Goal: Task Accomplishment & Management: Manage account settings

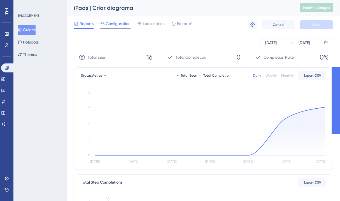
click at [115, 25] on span "Configuration" at bounding box center [118, 23] width 25 height 7
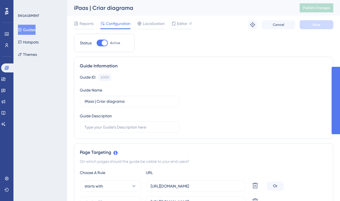
scroll to position [110, 0]
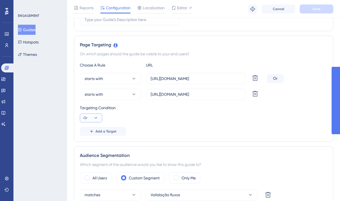
click at [99, 115] on button "Or" at bounding box center [91, 117] width 22 height 9
click at [88, 133] on span "And" at bounding box center [89, 133] width 7 height 7
click at [176, 139] on div "Page Targeting On which pages should the guide be visible to your end users? Ch…" at bounding box center [204, 89] width 260 height 106
click at [314, 11] on button "Save" at bounding box center [317, 8] width 34 height 9
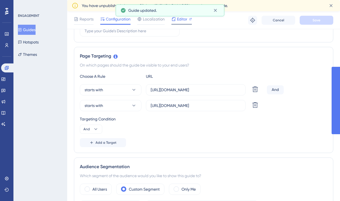
click at [176, 18] on div "Editor" at bounding box center [182, 19] width 20 height 7
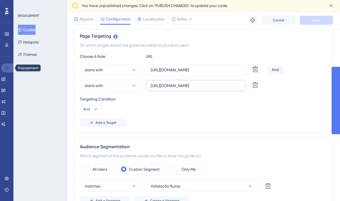
scroll to position [125, 0]
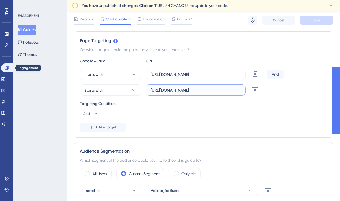
click at [216, 91] on input "[URL][DOMAIN_NAME]" at bounding box center [196, 90] width 90 height 6
click at [216, 91] on input "https://ipaas.totvs.app/builder/" at bounding box center [196, 90] width 90 height 6
paste input "text"
click at [118, 92] on button "starts with" at bounding box center [111, 89] width 62 height 11
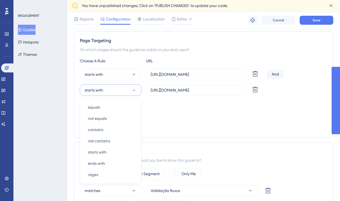
scroll to position [165, 0]
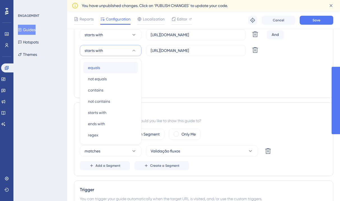
click at [112, 66] on div "equals equals" at bounding box center [110, 67] width 45 height 11
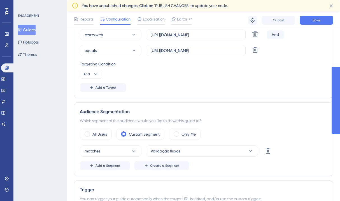
click at [156, 70] on div "Targeting Condition And" at bounding box center [204, 70] width 248 height 18
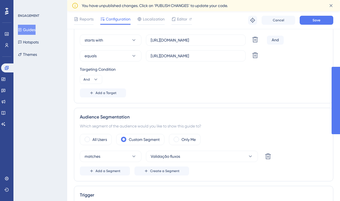
scroll to position [140, 0]
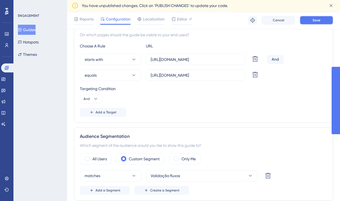
click at [316, 22] on span "Save" at bounding box center [317, 20] width 8 height 4
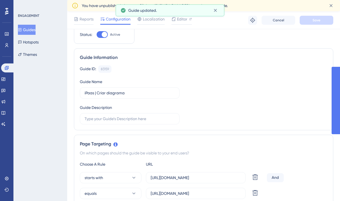
scroll to position [0, 0]
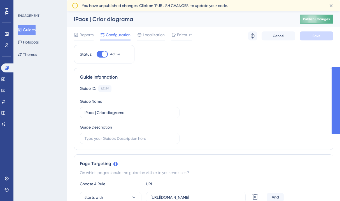
click at [313, 21] on span "Publish Changes" at bounding box center [316, 19] width 27 height 4
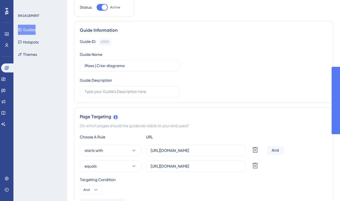
scroll to position [94, 0]
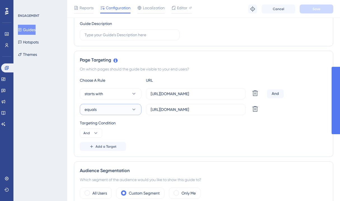
click at [116, 111] on button "equals" at bounding box center [111, 109] width 62 height 11
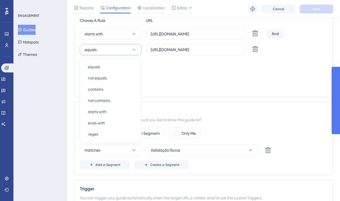
scroll to position [0, 0]
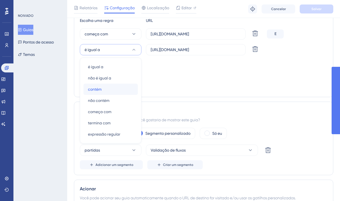
click at [110, 88] on div "contém contém" at bounding box center [110, 89] width 45 height 11
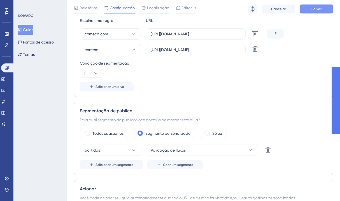
click at [317, 11] on button "Salvar" at bounding box center [317, 8] width 34 height 9
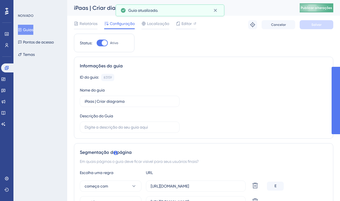
click at [316, 10] on span "Publicar alterações" at bounding box center [316, 8] width 31 height 4
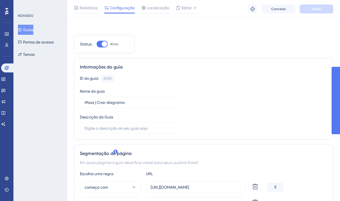
scroll to position [56, 0]
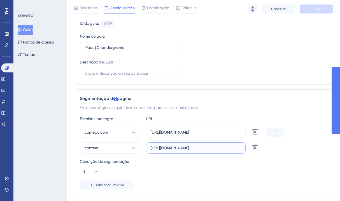
click at [195, 147] on input "https://ipaas.totvs.app" at bounding box center [196, 148] width 90 height 6
type input "https://ipaas.totvs.app/builder/"
click at [319, 11] on span "Salvar" at bounding box center [317, 9] width 10 height 4
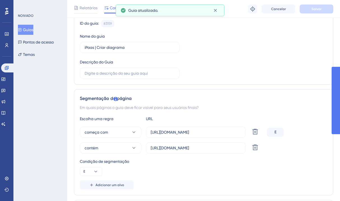
scroll to position [0, 0]
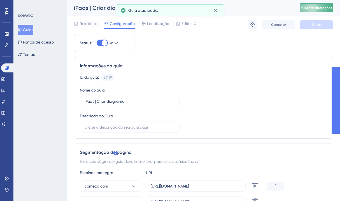
click at [319, 8] on button "Publicar alterações" at bounding box center [317, 7] width 34 height 9
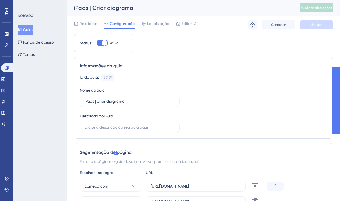
scroll to position [109, 0]
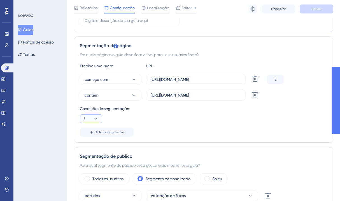
click at [94, 118] on icon at bounding box center [96, 119] width 6 height 6
click at [178, 118] on div "Condição de segmentação E E E Ou Ou" at bounding box center [204, 114] width 248 height 18
click at [256, 95] on icon at bounding box center [256, 95] width 6 height 6
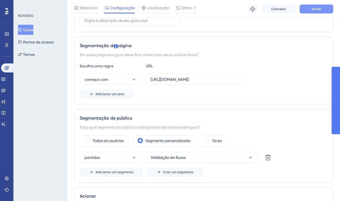
click at [318, 8] on font "Salvar" at bounding box center [317, 9] width 10 height 4
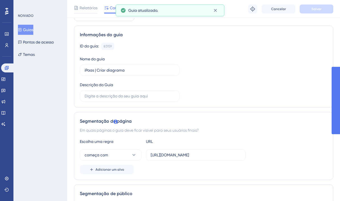
scroll to position [0, 0]
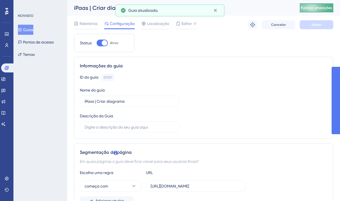
click at [321, 11] on button "Publicar alterações" at bounding box center [317, 7] width 34 height 9
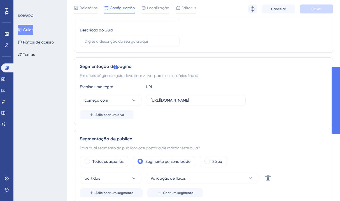
scroll to position [103, 0]
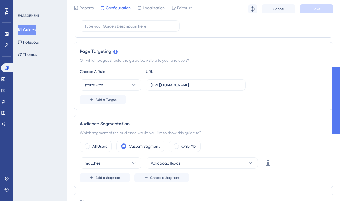
click at [107, 96] on button "Add a Target" at bounding box center [103, 99] width 46 height 9
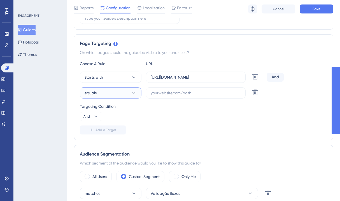
click at [115, 92] on button "equals" at bounding box center [111, 92] width 62 height 11
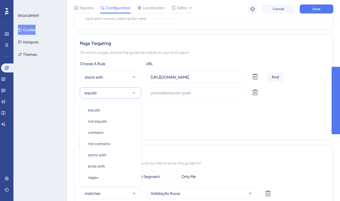
scroll to position [154, 0]
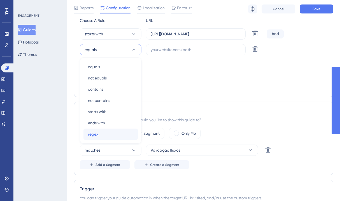
click at [98, 134] on div "regex regex" at bounding box center [110, 133] width 45 height 11
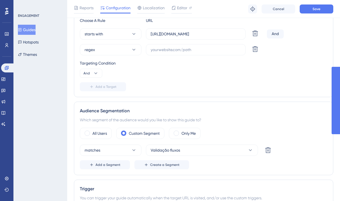
click at [155, 67] on div "Targeting Condition And" at bounding box center [204, 69] width 248 height 18
click at [193, 35] on input "https://ipaas.totvs.app/project/" at bounding box center [196, 34] width 90 height 6
click at [210, 50] on input "text" at bounding box center [196, 50] width 90 height 6
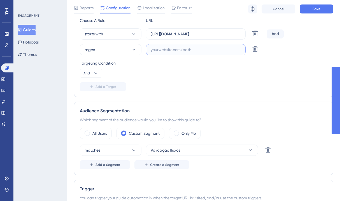
paste input "https://ipaas.totvs.app/project/"
drag, startPoint x: 195, startPoint y: 51, endPoint x: 208, endPoint y: 51, distance: 12.9
click at [208, 51] on input "https://ipaas.totvs.app/project/" at bounding box center [196, 50] width 90 height 6
click at [221, 47] on input "https://ipaas.totvs.app/builder/" at bounding box center [196, 50] width 90 height 6
click at [211, 50] on input "https://ipaas.totvs.app/builder/(*)" at bounding box center [196, 50] width 90 height 6
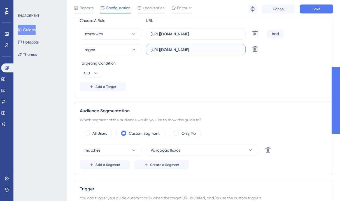
type input "https://ipaas.totvs.app/builder/(.*)"
click at [229, 65] on div "Targeting Condition" at bounding box center [204, 63] width 248 height 7
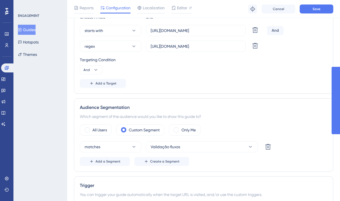
scroll to position [127, 0]
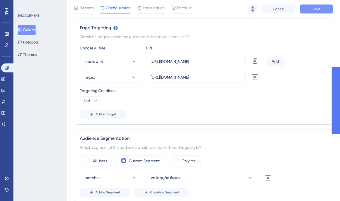
click at [317, 10] on span "Save" at bounding box center [317, 9] width 8 height 4
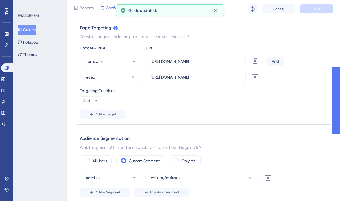
scroll to position [0, 0]
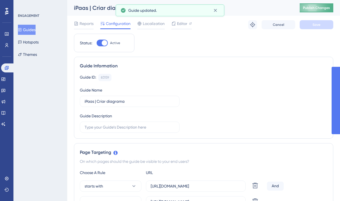
click at [314, 6] on span "Publish Changes" at bounding box center [316, 8] width 27 height 4
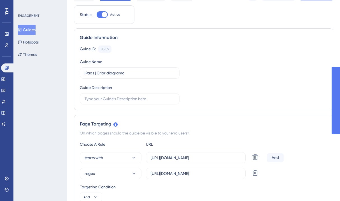
scroll to position [44, 0]
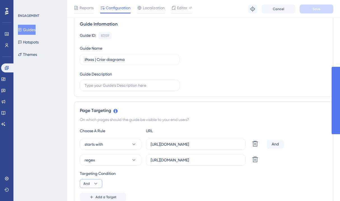
click at [100, 184] on button "And" at bounding box center [91, 183] width 22 height 9
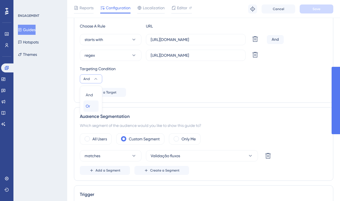
click at [88, 108] on span "Or" at bounding box center [88, 106] width 4 height 7
click at [318, 10] on span "Save" at bounding box center [317, 9] width 8 height 4
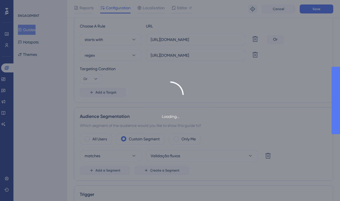
scroll to position [0, 0]
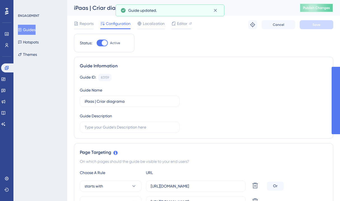
click at [311, 8] on span "Publish Changes" at bounding box center [316, 8] width 27 height 4
click at [151, 24] on span "Localization" at bounding box center [154, 23] width 22 height 7
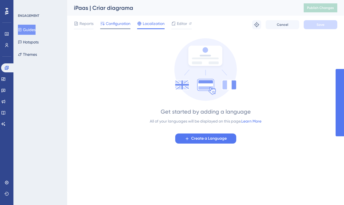
click at [116, 24] on span "Configuration" at bounding box center [118, 23] width 25 height 7
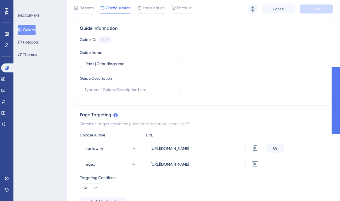
scroll to position [88, 0]
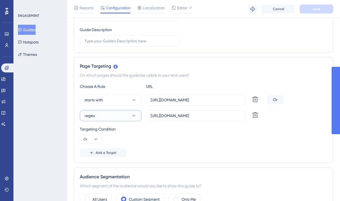
click at [98, 118] on button "regex" at bounding box center [111, 115] width 62 height 11
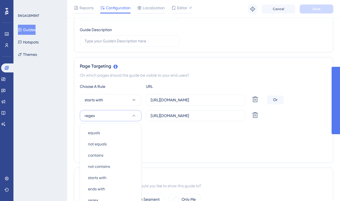
scroll to position [153, 0]
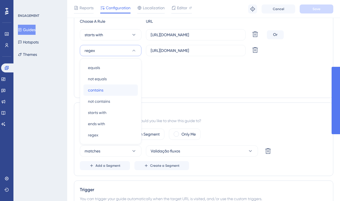
click at [105, 88] on div "contains contains" at bounding box center [110, 89] width 45 height 11
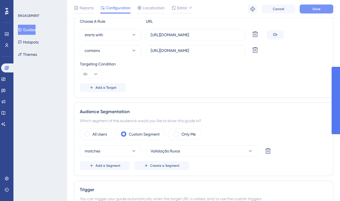
click at [309, 12] on button "Save" at bounding box center [317, 8] width 34 height 9
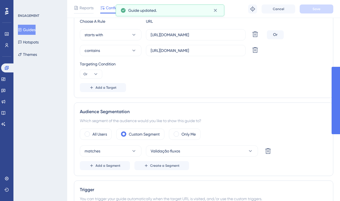
scroll to position [0, 0]
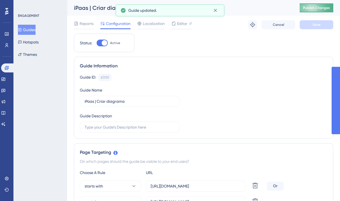
click at [317, 9] on span "Publish Changes" at bounding box center [316, 8] width 27 height 4
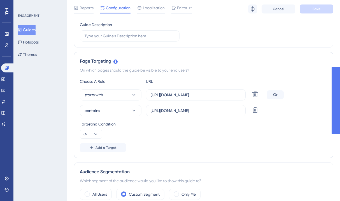
scroll to position [95, 0]
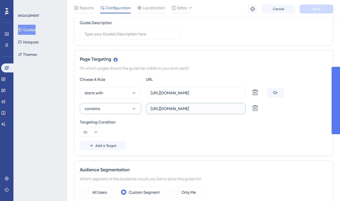
drag, startPoint x: 194, startPoint y: 109, endPoint x: 138, endPoint y: 109, distance: 55.5
click at [138, 109] on div "contains https://ipaas.totvs.app/builder/(.*) Delete" at bounding box center [172, 108] width 185 height 11
click at [184, 105] on input "/builder/(.*)" at bounding box center [196, 108] width 90 height 6
click at [94, 131] on icon at bounding box center [96, 132] width 6 height 6
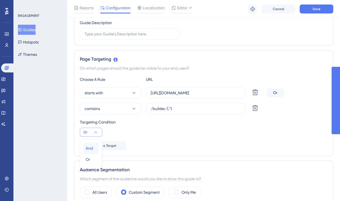
click at [96, 146] on div "And And" at bounding box center [91, 147] width 11 height 11
click at [178, 109] on input "/builder/(.*)" at bounding box center [196, 108] width 90 height 6
type input "/builder/"
click at [179, 140] on div "Choose A Rule URL starts with https://ipaas.totvs.app/project/ Delete And conta…" at bounding box center [204, 113] width 248 height 74
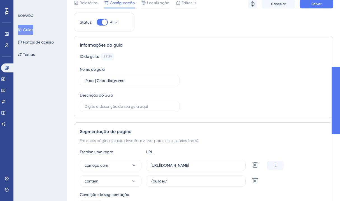
scroll to position [0, 0]
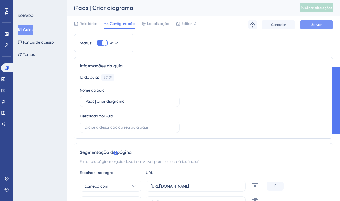
click at [313, 23] on font "Salvar" at bounding box center [317, 25] width 10 height 4
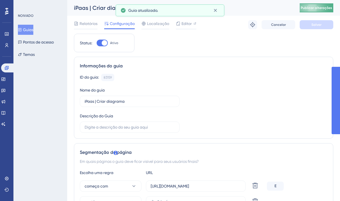
click at [313, 9] on font "Publicar alterações" at bounding box center [316, 8] width 31 height 4
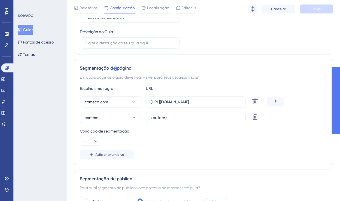
scroll to position [102, 0]
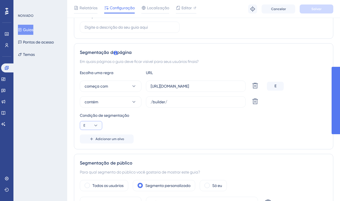
click at [93, 125] on button "E" at bounding box center [91, 125] width 22 height 9
click at [172, 133] on div "Escolha uma regra URL começa com https://ipaas.totvs.app/project/ Excluir E con…" at bounding box center [204, 106] width 248 height 74
click at [256, 102] on icon at bounding box center [256, 101] width 6 height 6
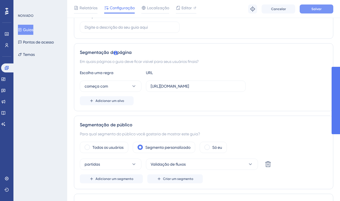
click at [312, 9] on font "Salvar" at bounding box center [317, 9] width 10 height 4
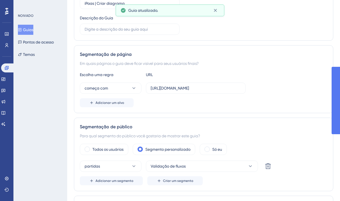
scroll to position [0, 0]
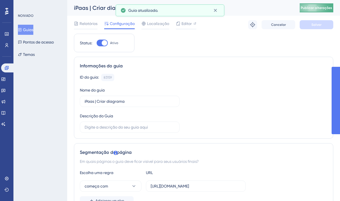
click at [316, 9] on font "Publicar alterações" at bounding box center [316, 8] width 31 height 4
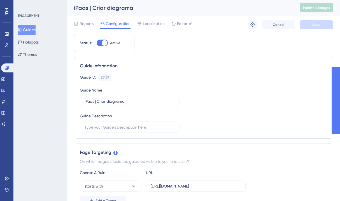
click at [200, 80] on div "Guide ID: 83159 Copy" at bounding box center [204, 77] width 248 height 7
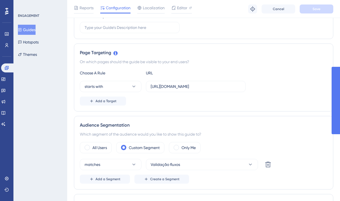
scroll to position [105, 0]
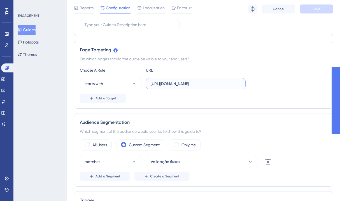
click at [212, 83] on input "https://ipaas.totvs.app/project/" at bounding box center [196, 83] width 90 height 6
click at [265, 113] on div "Audience Segmentation Which segment of the audience would you like to show this…" at bounding box center [204, 149] width 260 height 73
click at [215, 86] on input "https://ipaas.totvs.app/project/" at bounding box center [196, 83] width 90 height 6
drag, startPoint x: 219, startPoint y: 84, endPoint x: 193, endPoint y: 83, distance: 26.1
click at [193, 83] on input "https://ipaas.totvs.app/project/" at bounding box center [196, 83] width 90 height 6
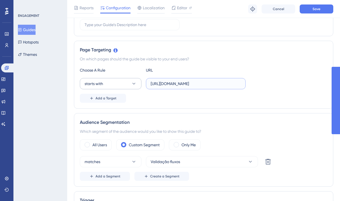
type input "[URL][DOMAIN_NAME]"
click at [119, 82] on button "starts with" at bounding box center [111, 83] width 62 height 11
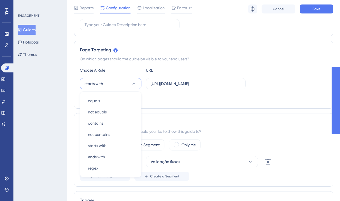
scroll to position [138, 0]
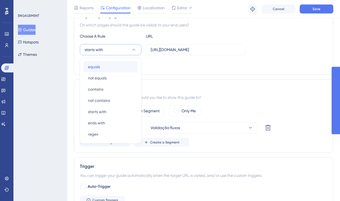
click at [115, 68] on div "equals equals" at bounding box center [110, 66] width 45 height 11
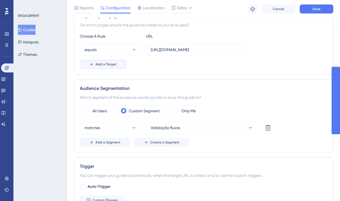
click at [112, 63] on span "Add a Target" at bounding box center [106, 64] width 21 height 4
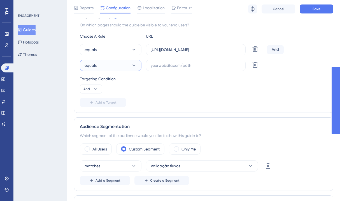
click at [104, 66] on button "equals" at bounding box center [111, 65] width 62 height 11
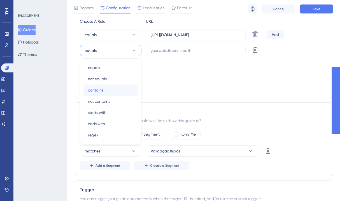
click at [102, 90] on span "contains" at bounding box center [95, 90] width 15 height 7
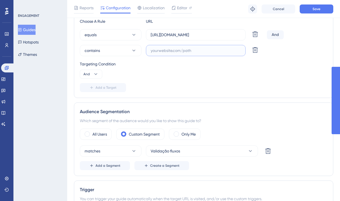
click at [170, 52] on input "text" at bounding box center [196, 50] width 90 height 6
type input "project/"
click at [98, 87] on span "Add a Target" at bounding box center [106, 87] width 21 height 4
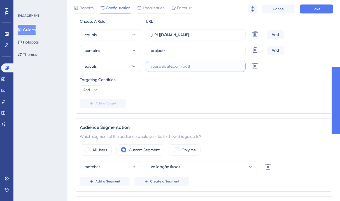
click at [177, 65] on input "text" at bounding box center [196, 66] width 90 height 6
type input "builder/"
click at [150, 66] on label "builder/" at bounding box center [196, 66] width 100 height 11
click at [151, 66] on input "builder/" at bounding box center [196, 66] width 90 height 6
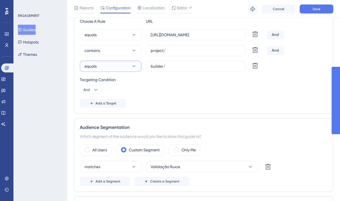
click at [110, 70] on button "equals" at bounding box center [111, 66] width 62 height 11
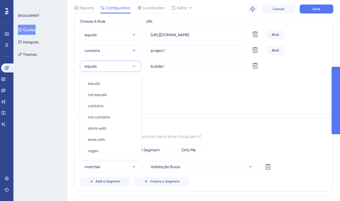
scroll to position [170, 0]
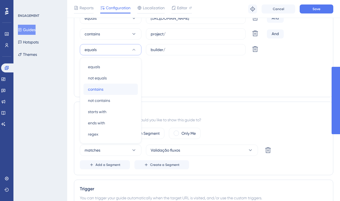
click at [110, 89] on div "contains contains" at bounding box center [110, 89] width 45 height 11
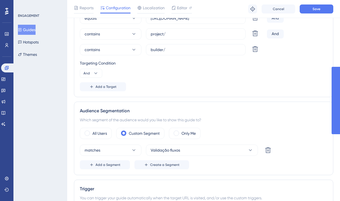
click at [182, 75] on div "Targeting Condition And" at bounding box center [204, 69] width 248 height 18
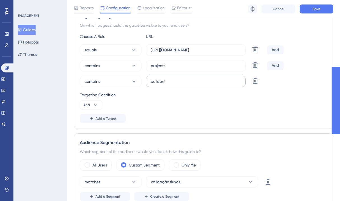
scroll to position [135, 0]
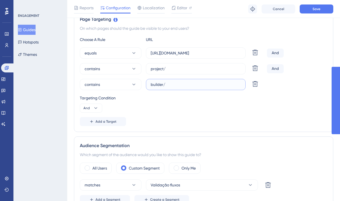
click at [151, 84] on input "builder/" at bounding box center [196, 84] width 90 height 6
click at [208, 52] on input "[URL][DOMAIN_NAME]" at bounding box center [196, 53] width 90 height 6
type input "https://ipaas.totvs.app"
click at [150, 68] on label "project/" at bounding box center [196, 68] width 100 height 11
click at [151, 68] on input "project/" at bounding box center [196, 69] width 90 height 6
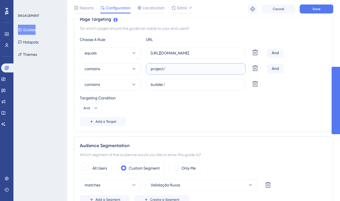
click at [151, 69] on input "project/" at bounding box center [196, 69] width 90 height 6
click at [174, 69] on input "/project/" at bounding box center [196, 69] width 90 height 6
type input "/project"
click at [151, 84] on input "builder/" at bounding box center [196, 84] width 90 height 6
click at [172, 84] on input "/builder/" at bounding box center [196, 84] width 90 height 6
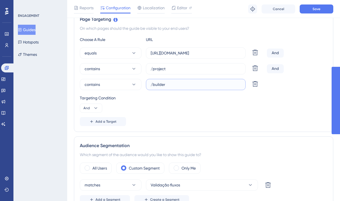
type input "/builder"
click at [177, 105] on div "Targeting Condition And" at bounding box center [204, 103] width 248 height 18
click at [317, 10] on span "Save" at bounding box center [317, 9] width 8 height 4
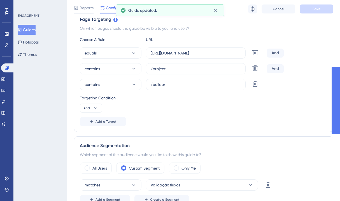
scroll to position [0, 0]
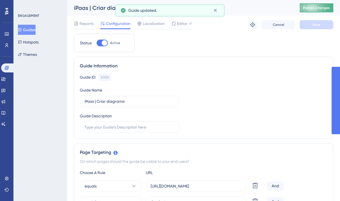
click at [322, 10] on button "Publish Changes" at bounding box center [317, 7] width 34 height 9
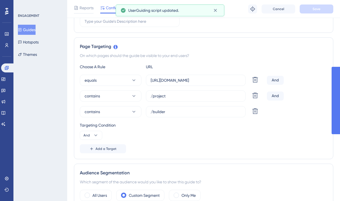
scroll to position [112, 0]
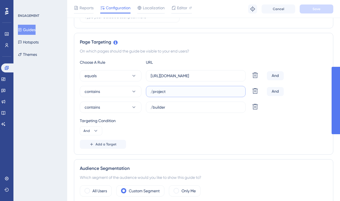
click at [184, 93] on input "/project" at bounding box center [196, 91] width 90 height 6
type input "/project/(.*)"
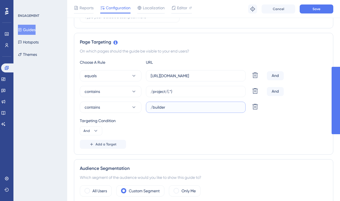
click at [176, 109] on input "/builder" at bounding box center [196, 107] width 90 height 6
type input "/builder/(.*)"
click at [204, 137] on div "Choose A Rule URL equals https://ipaas.totvs.app Delete And contains /project/(…" at bounding box center [204, 104] width 248 height 90
click at [318, 8] on span "Save" at bounding box center [317, 9] width 8 height 4
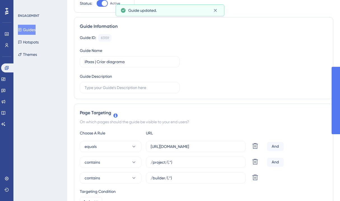
scroll to position [0, 0]
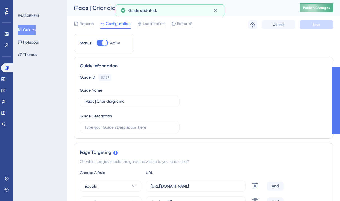
click at [322, 11] on button "Publish Changes" at bounding box center [317, 7] width 34 height 9
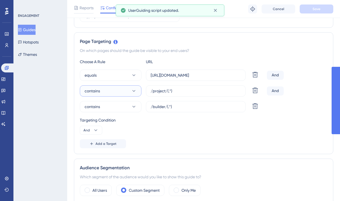
click at [114, 91] on button "contains" at bounding box center [111, 90] width 62 height 11
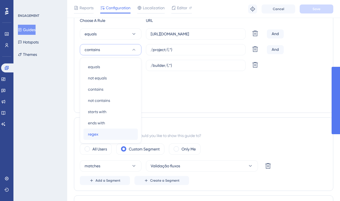
click at [98, 133] on div "regex regex" at bounding box center [110, 133] width 45 height 11
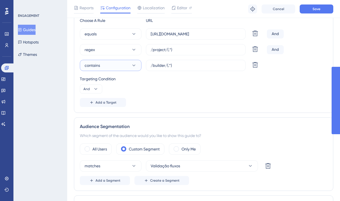
click at [121, 68] on button "contains" at bounding box center [111, 65] width 62 height 11
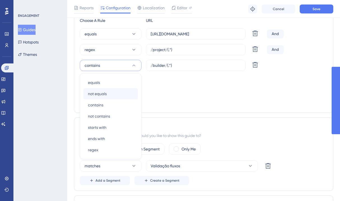
scroll to position [170, 0]
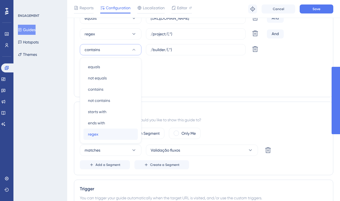
click at [100, 132] on div "regex regex" at bounding box center [110, 133] width 45 height 11
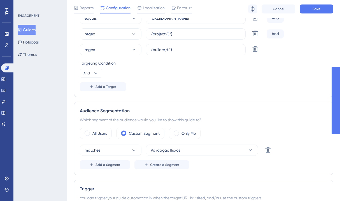
click at [232, 96] on div "Page Targeting On which pages should the guide be visible to your end users? Ch…" at bounding box center [204, 36] width 260 height 122
click at [316, 9] on span "Save" at bounding box center [317, 9] width 8 height 4
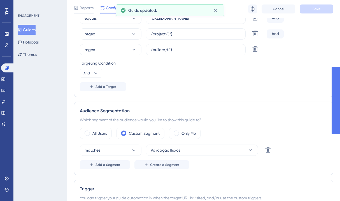
scroll to position [0, 0]
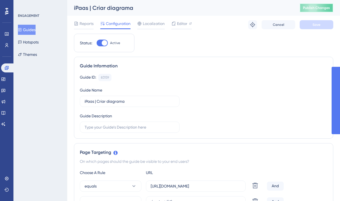
click at [325, 8] on span "Publish Changes" at bounding box center [316, 8] width 27 height 4
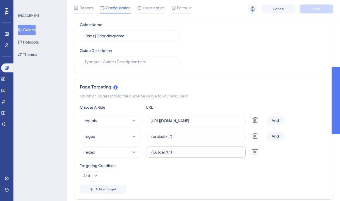
scroll to position [102, 0]
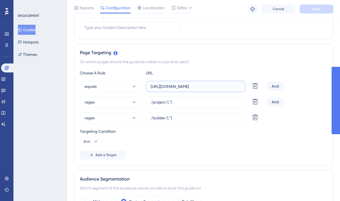
click at [200, 85] on input "https://ipaas.totvs.app" at bounding box center [196, 86] width 90 height 6
click at [127, 88] on button "equals" at bounding box center [111, 86] width 62 height 11
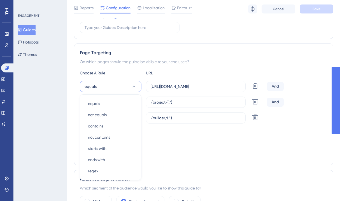
scroll to position [138, 0]
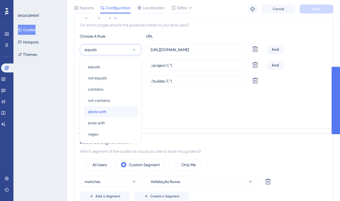
click at [105, 110] on span "starts with" at bounding box center [97, 111] width 19 height 7
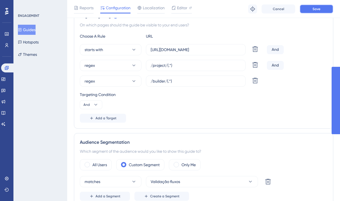
click at [309, 8] on button "Save" at bounding box center [317, 8] width 34 height 9
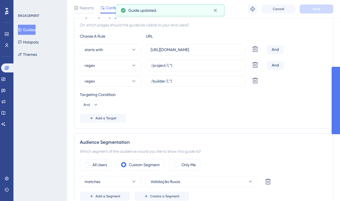
scroll to position [0, 0]
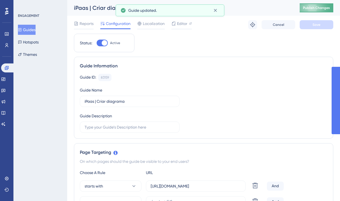
click at [311, 9] on span "Publish Changes" at bounding box center [316, 8] width 27 height 4
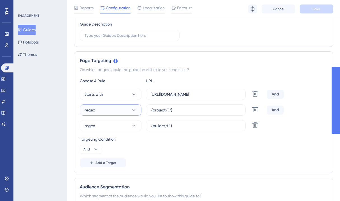
click at [112, 106] on button "regex" at bounding box center [111, 109] width 62 height 11
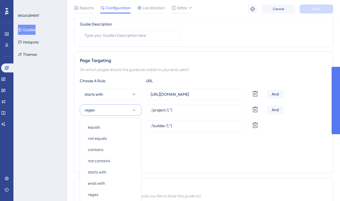
scroll to position [154, 0]
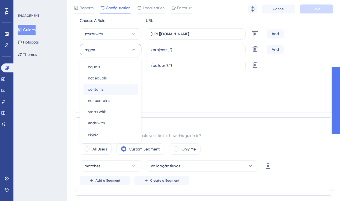
click at [105, 89] on div "contains contains" at bounding box center [110, 89] width 45 height 11
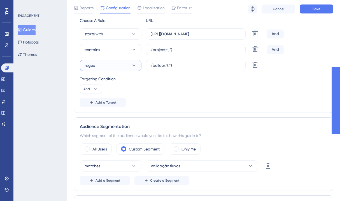
click at [108, 66] on button "regex" at bounding box center [111, 65] width 62 height 11
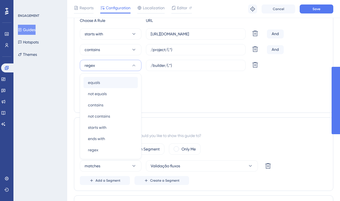
scroll to position [170, 0]
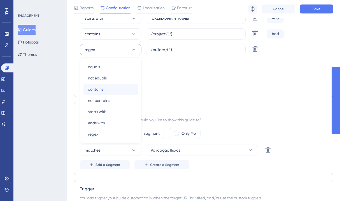
click at [107, 88] on div "contains contains" at bounding box center [110, 89] width 45 height 11
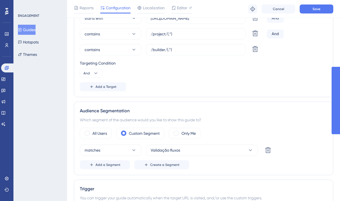
click at [200, 88] on div "Add a Target" at bounding box center [204, 86] width 248 height 9
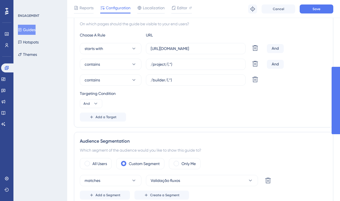
scroll to position [135, 0]
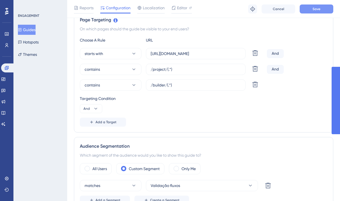
click at [327, 10] on button "Save" at bounding box center [317, 8] width 34 height 9
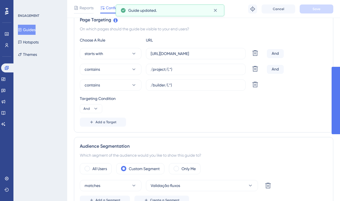
scroll to position [0, 0]
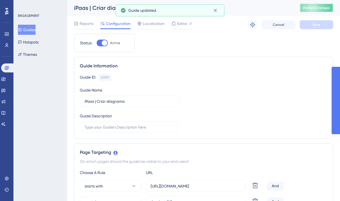
click at [325, 7] on span "Publish Changes" at bounding box center [316, 8] width 27 height 4
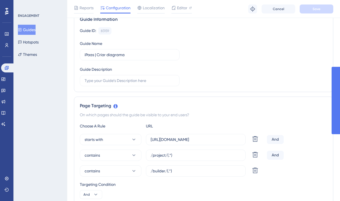
scroll to position [90, 0]
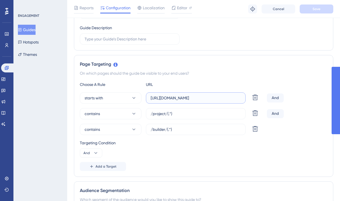
click at [192, 100] on input "https://ipaas.totvs.app" at bounding box center [196, 98] width 90 height 6
type input "https://ipaas.totvs.app/project"
click at [256, 114] on icon at bounding box center [256, 113] width 6 height 6
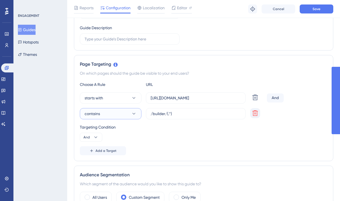
click at [112, 115] on button "contains" at bounding box center [111, 113] width 62 height 11
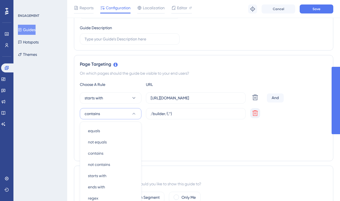
scroll to position [154, 0]
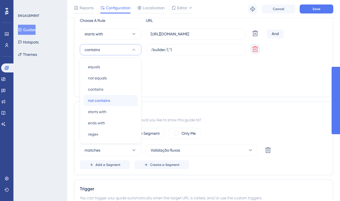
click at [112, 101] on div "not contains not contains" at bounding box center [110, 100] width 45 height 11
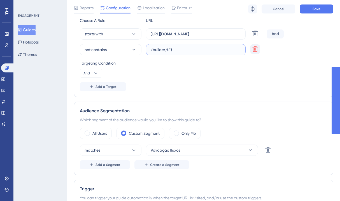
click at [174, 48] on input "/builder/(.*)" at bounding box center [196, 50] width 90 height 6
click at [210, 75] on div "Targeting Condition And" at bounding box center [204, 69] width 248 height 18
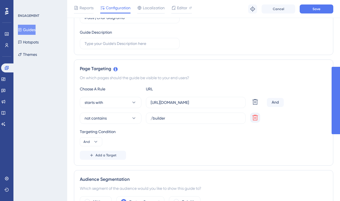
scroll to position [85, 0]
click at [313, 11] on button "Save" at bounding box center [317, 8] width 34 height 9
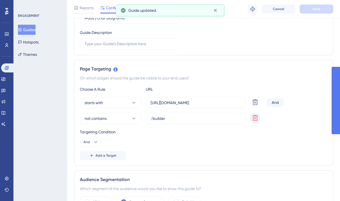
scroll to position [0, 0]
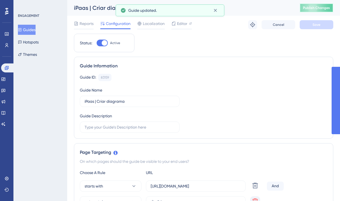
click at [317, 8] on span "Publish Changes" at bounding box center [316, 8] width 27 height 4
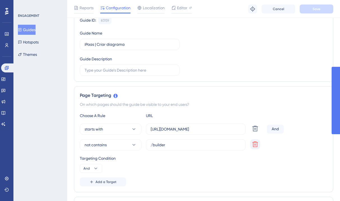
scroll to position [100, 0]
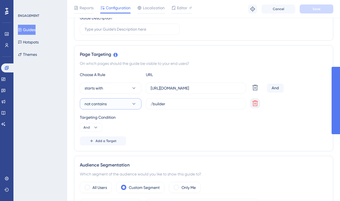
click at [132, 105] on icon at bounding box center [134, 104] width 6 height 6
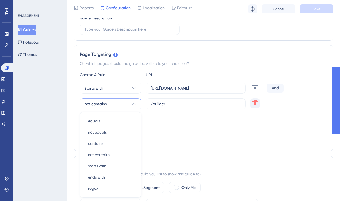
scroll to position [154, 0]
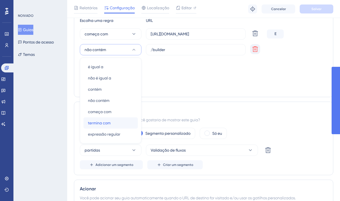
click at [106, 122] on font "termina com" at bounding box center [99, 123] width 23 height 4
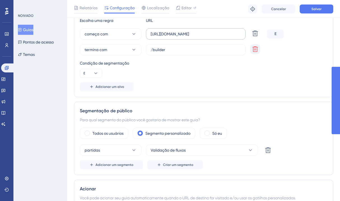
click at [179, 30] on label "https://ipaas.totvs.app/project" at bounding box center [196, 33] width 100 height 11
click at [179, 31] on input "https://ipaas.totvs.app/project" at bounding box center [196, 34] width 90 height 6
click at [179, 30] on label "https://ipaas.totvs.app/project" at bounding box center [196, 33] width 100 height 11
click at [179, 31] on input "https://ipaas.totvs.app/project" at bounding box center [196, 34] width 90 height 6
click at [179, 30] on label "https://ipaas.totvs.app/project" at bounding box center [196, 33] width 100 height 11
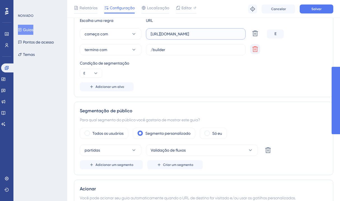
click at [179, 31] on input "https://ipaas.totvs.app/project" at bounding box center [196, 34] width 90 height 6
click at [171, 35] on input "https://ipaas.totvs.app/project" at bounding box center [196, 34] width 90 height 6
click at [152, 48] on input "/builder" at bounding box center [196, 50] width 90 height 6
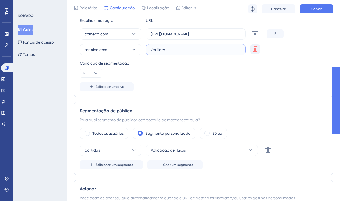
paste input "https://ipaas.totvs.app/project"
drag, startPoint x: 196, startPoint y: 50, endPoint x: 209, endPoint y: 50, distance: 13.8
click at [209, 50] on input "https://ipaas.totvs.app/project/builder" at bounding box center [196, 50] width 90 height 6
click at [214, 48] on input "https://ipaas.totvs.app/builder" at bounding box center [196, 50] width 90 height 6
click at [234, 69] on div "Condição de segmentação E" at bounding box center [204, 69] width 248 height 18
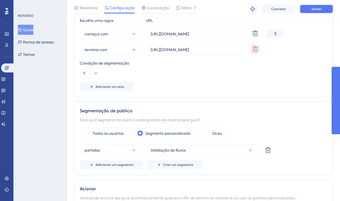
click at [323, 7] on button "Salvar" at bounding box center [317, 8] width 34 height 9
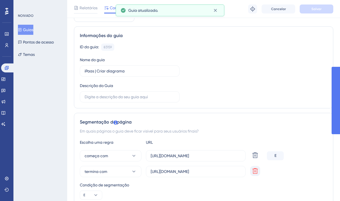
scroll to position [0, 0]
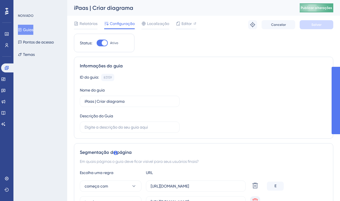
click at [325, 7] on font "Publicar alterações" at bounding box center [316, 8] width 31 height 4
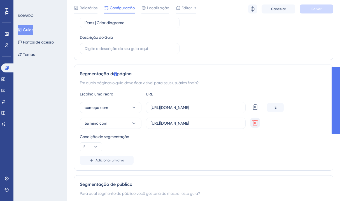
scroll to position [95, 0]
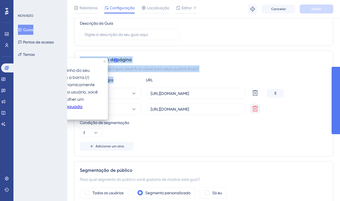
drag, startPoint x: 79, startPoint y: 59, endPoint x: 156, endPoint y: 75, distance: 79.1
click at [156, 75] on div "Segmentação de página Em quais páginas o guia deve ficar visível para seus usuá…" at bounding box center [204, 103] width 260 height 106
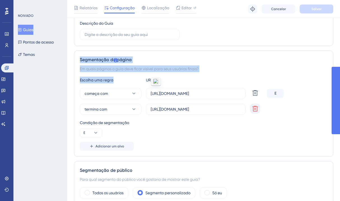
click at [125, 72] on div "Segmentação de página Em quais páginas o guia deve ficar visível para seus usuá…" at bounding box center [204, 103] width 260 height 106
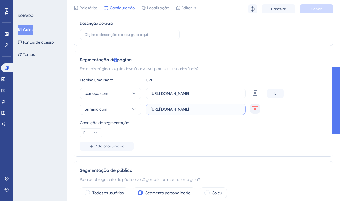
click at [221, 109] on input "https://ipaas.totvs.app/builder/(.*)" at bounding box center [196, 109] width 90 height 6
type input "https://ipaas.totvs.app/builder/"
click at [119, 111] on button "termina com" at bounding box center [111, 108] width 62 height 11
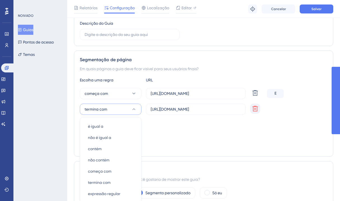
scroll to position [154, 0]
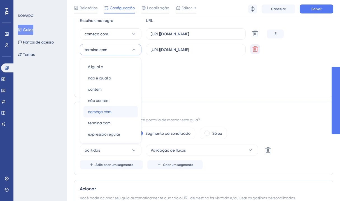
click at [109, 109] on span "começa com" at bounding box center [100, 111] width 24 height 7
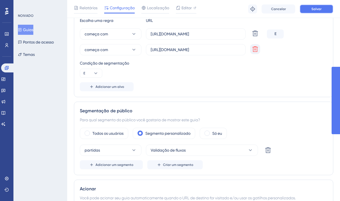
click at [314, 10] on font "Salvar" at bounding box center [317, 9] width 10 height 4
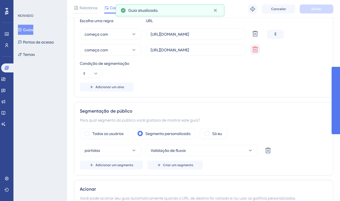
scroll to position [0, 0]
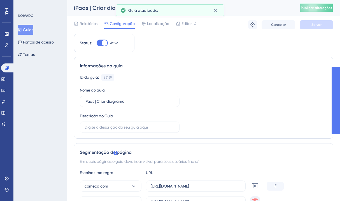
click at [315, 9] on button "Publicar alterações" at bounding box center [317, 7] width 34 height 9
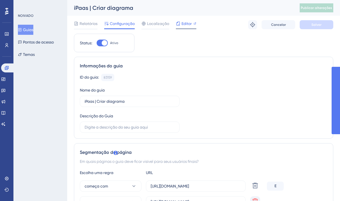
click at [182, 24] on font "Editor" at bounding box center [187, 23] width 10 height 4
click at [192, 59] on div "Informações do guia ID do guia: 83159 Cópia Nome do guia iPaas | Criar diagrama…" at bounding box center [204, 98] width 260 height 82
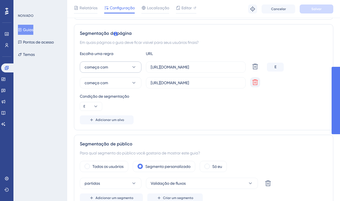
scroll to position [133, 0]
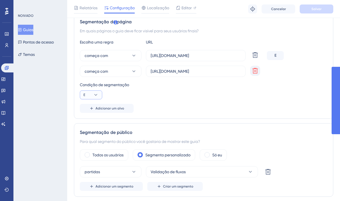
click at [97, 92] on icon at bounding box center [96, 95] width 6 height 6
click at [90, 122] on font "Ou" at bounding box center [88, 122] width 5 height 4
click at [320, 10] on font "Salvar" at bounding box center [317, 9] width 10 height 4
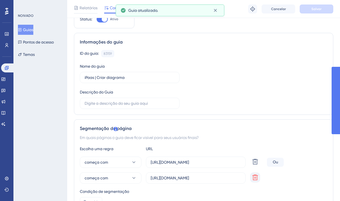
scroll to position [0, 0]
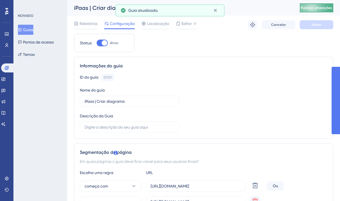
click at [325, 9] on button "Publicar alterações" at bounding box center [317, 7] width 34 height 9
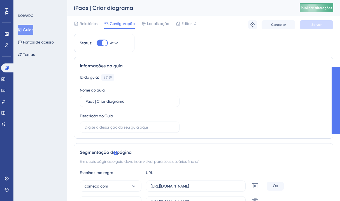
click at [320, 8] on font "Publicar alterações" at bounding box center [316, 8] width 31 height 4
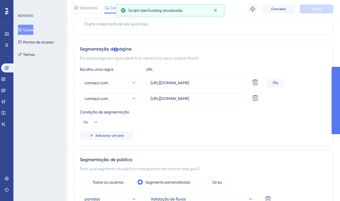
scroll to position [114, 0]
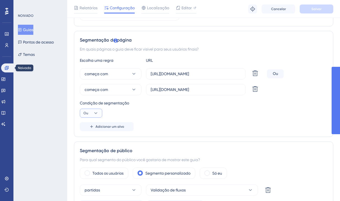
click at [88, 110] on button "Ou" at bounding box center [91, 112] width 22 height 9
click at [91, 130] on div "E E" at bounding box center [91, 128] width 11 height 11
click at [310, 8] on button "Salvar" at bounding box center [317, 8] width 34 height 9
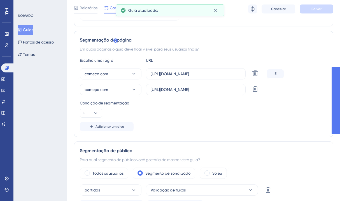
scroll to position [0, 0]
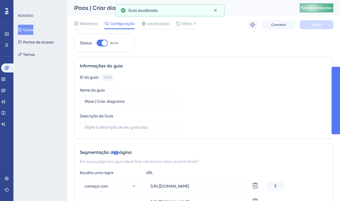
click at [324, 11] on button "Publicar alterações" at bounding box center [317, 7] width 34 height 9
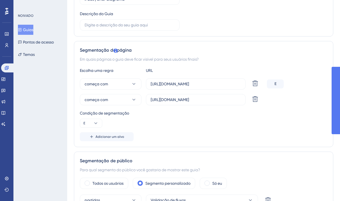
scroll to position [105, 0]
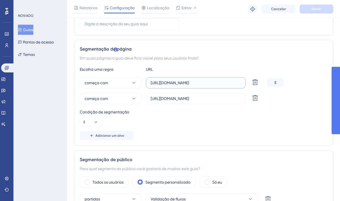
click at [209, 83] on input "https://ipaas.totvs.app/project" at bounding box center [196, 83] width 90 height 6
drag, startPoint x: 208, startPoint y: 82, endPoint x: 194, endPoint y: 83, distance: 14.3
click at [194, 83] on input "https://ipaas.totvs.app/project" at bounding box center [196, 83] width 90 height 6
type input "https://ipaas.totvs.app"
click at [205, 125] on div "Condição de segmentação E" at bounding box center [204, 117] width 248 height 18
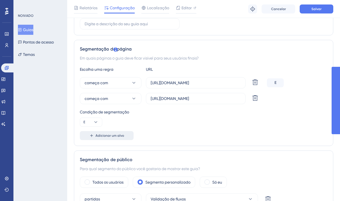
click at [110, 135] on font "Adicionar um alvo" at bounding box center [110, 135] width 29 height 4
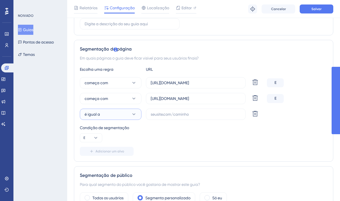
click at [108, 114] on button "é igual a" at bounding box center [111, 113] width 62 height 11
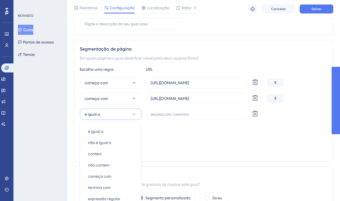
scroll to position [170, 0]
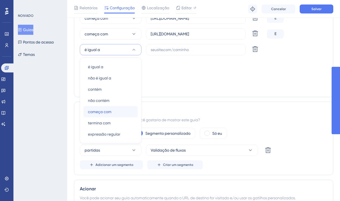
click at [109, 111] on font "começa com" at bounding box center [100, 111] width 24 height 4
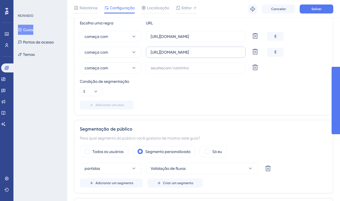
scroll to position [129, 0]
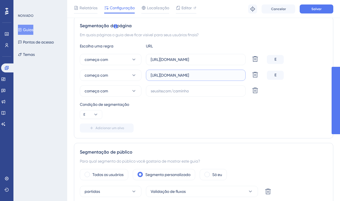
click at [174, 77] on input "https://ipaas.totvs.app/builder/" at bounding box center [196, 75] width 90 height 6
click at [163, 85] on div "começa com https://ipaas.totvs.app Excluir E começa com https://ipaas.totvs.app…" at bounding box center [204, 75] width 248 height 43
click at [162, 87] on label at bounding box center [196, 90] width 100 height 11
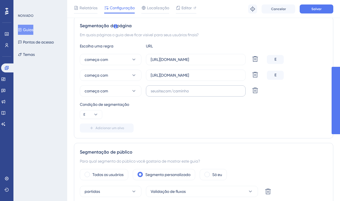
click at [162, 88] on input "text" at bounding box center [196, 91] width 90 height 6
paste input "https://ipaas.totvs.app/builder/"
drag, startPoint x: 196, startPoint y: 92, endPoint x: 210, endPoint y: 91, distance: 14.0
click at [210, 91] on input "https://ipaas.totvs.app/builder/" at bounding box center [196, 91] width 90 height 6
type input "https://ipaas.totvs.app/project"
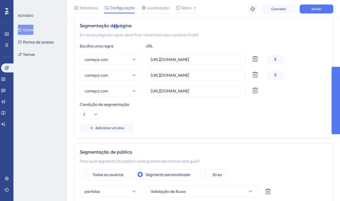
click at [175, 118] on div "Condição de segmentação E" at bounding box center [204, 110] width 248 height 18
drag, startPoint x: 114, startPoint y: 91, endPoint x: 117, endPoint y: 71, distance: 20.2
click at [117, 71] on div "começa com https://ipaas.totvs.app Excluir E começa com https://ipaas.totvs.app…" at bounding box center [204, 75] width 248 height 43
click at [164, 76] on input "https://ipaas.totvs.app/builder/" at bounding box center [196, 75] width 90 height 6
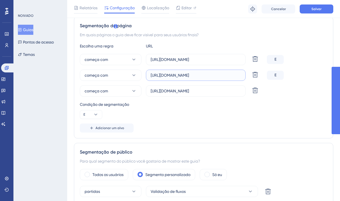
click at [164, 76] on input "https://ipaas.totvs.app/builder/" at bounding box center [196, 75] width 90 height 6
click at [222, 91] on input "https://ipaas.totvs.app/project" at bounding box center [196, 91] width 90 height 6
drag, startPoint x: 216, startPoint y: 92, endPoint x: 198, endPoint y: 91, distance: 17.4
click at [198, 91] on input "https://ipaas.totvs.app/project" at bounding box center [196, 91] width 90 height 6
drag, startPoint x: 215, startPoint y: 93, endPoint x: 154, endPoint y: 85, distance: 61.9
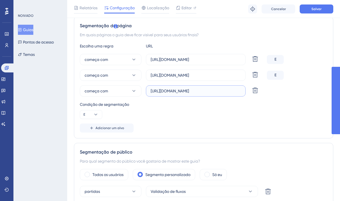
click at [154, 85] on label "https://ipaas.totvs.app/project" at bounding box center [196, 90] width 100 height 11
click at [154, 88] on input "https://ipaas.totvs.app/project" at bounding box center [196, 91] width 90 height 6
click at [175, 78] on label "https://ipaas.totvs.app/builder/" at bounding box center [196, 75] width 100 height 11
click at [175, 78] on input "https://ipaas.totvs.app/builder/" at bounding box center [196, 75] width 90 height 6
click at [175, 78] on label "https://ipaas.totvs.app/builder/" at bounding box center [196, 75] width 100 height 11
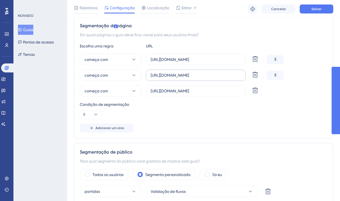
click at [175, 78] on input "https://ipaas.totvs.app/builder/" at bounding box center [196, 75] width 90 height 6
click at [175, 78] on label "https://ipaas.totvs.app/builder/" at bounding box center [196, 75] width 100 height 11
click at [175, 78] on input "https://ipaas.totvs.app/builder/" at bounding box center [196, 75] width 90 height 6
paste input "project"
type input "https://ipaas.totvs.app/project"
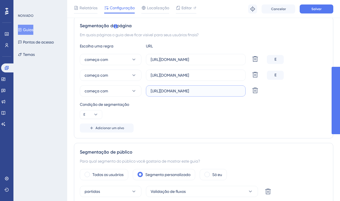
drag, startPoint x: 195, startPoint y: 92, endPoint x: 212, endPoint y: 92, distance: 16.3
click at [211, 92] on input "https://ipaas.totvs.app/project" at bounding box center [196, 91] width 90 height 6
type input "https://ipaas.totvs.app/builder"
click at [161, 121] on div "Escolha uma regra URL começa com https://ipaas.totvs.app Excluir E começa com h…" at bounding box center [204, 88] width 248 height 90
click at [323, 10] on button "Salvar" at bounding box center [317, 8] width 34 height 9
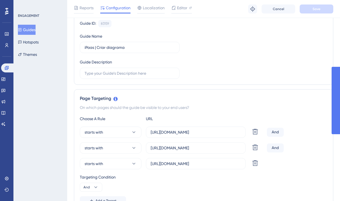
scroll to position [0, 0]
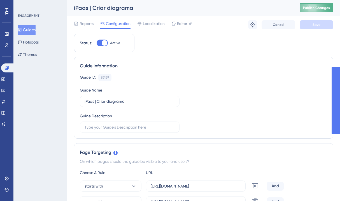
click at [319, 10] on span "Publish Changes" at bounding box center [316, 8] width 27 height 4
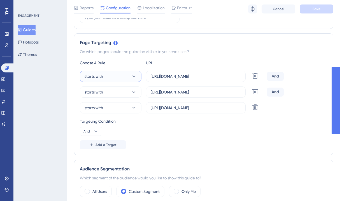
click at [108, 80] on button "starts with" at bounding box center [111, 76] width 62 height 11
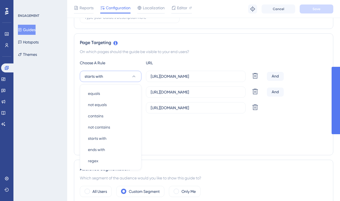
scroll to position [138, 0]
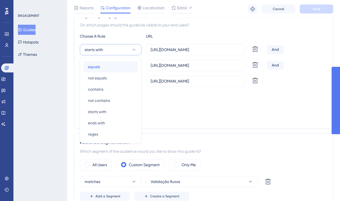
click at [106, 69] on div "equals equals" at bounding box center [110, 66] width 45 height 11
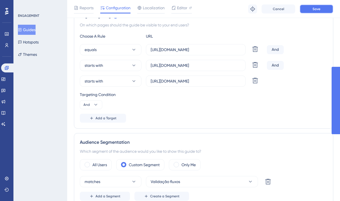
click at [311, 11] on button "Save" at bounding box center [317, 8] width 34 height 9
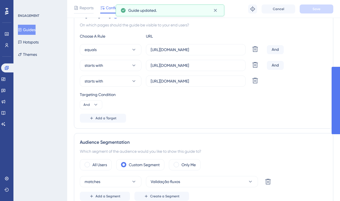
scroll to position [0, 0]
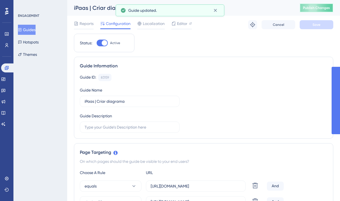
click at [315, 10] on span "Publish Changes" at bounding box center [316, 8] width 27 height 4
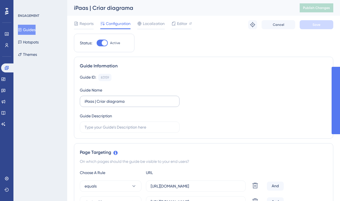
scroll to position [111, 0]
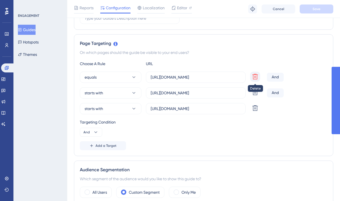
click at [254, 76] on icon at bounding box center [255, 76] width 7 height 7
type input "https://ipaas.totvs.app/project"
type input "https://ipaas.totvs.app/builder"
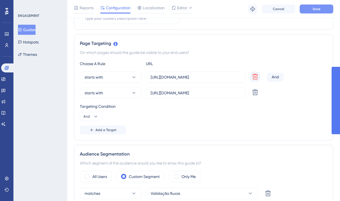
click at [318, 6] on button "Save" at bounding box center [317, 8] width 34 height 9
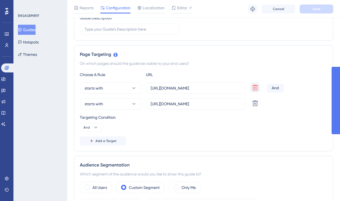
scroll to position [0, 0]
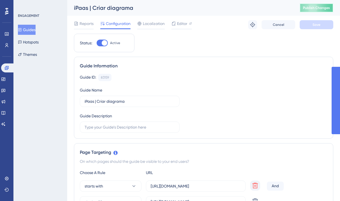
click at [309, 8] on span "Publish Changes" at bounding box center [316, 8] width 27 height 4
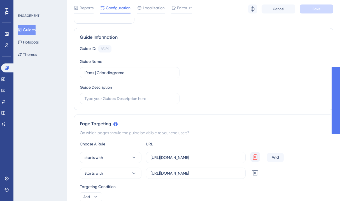
scroll to position [46, 0]
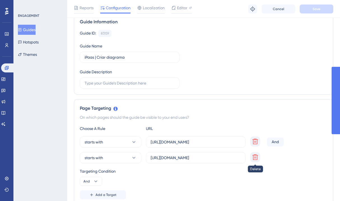
click at [258, 157] on icon at bounding box center [255, 157] width 7 height 7
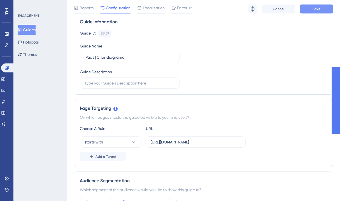
click at [318, 11] on span "Save" at bounding box center [317, 9] width 8 height 4
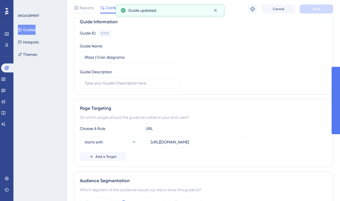
scroll to position [0, 0]
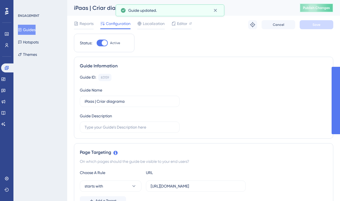
click at [316, 8] on span "Publish Changes" at bounding box center [316, 8] width 27 height 4
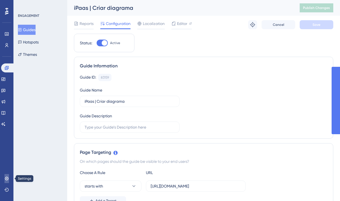
click at [8, 180] on icon at bounding box center [6, 178] width 4 height 4
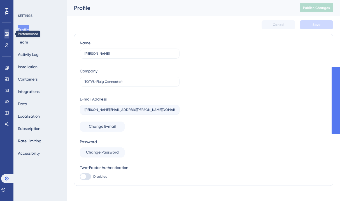
click at [8, 32] on icon at bounding box center [7, 33] width 4 height 3
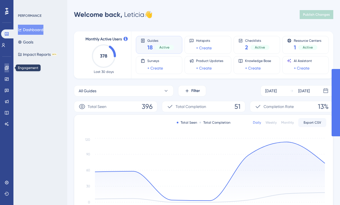
click at [7, 70] on link at bounding box center [6, 67] width 4 height 9
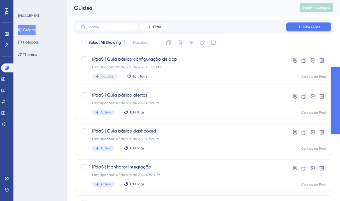
click at [100, 27] on input "text" at bounding box center [110, 27] width 45 height 4
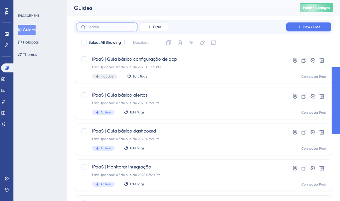
click at [102, 26] on input "text" at bounding box center [110, 27] width 45 height 4
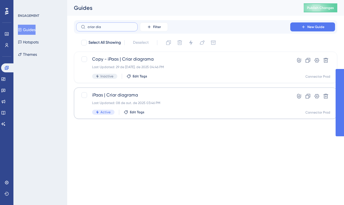
type input "criar dia"
click at [148, 96] on span "iPaas | Criar diagrama" at bounding box center [183, 95] width 182 height 7
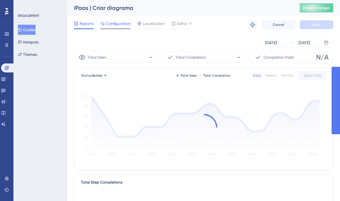
click at [120, 22] on span "Configuration" at bounding box center [118, 23] width 25 height 7
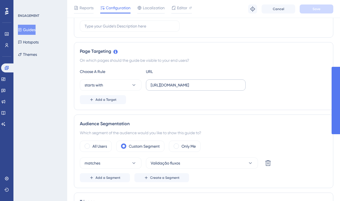
scroll to position [107, 0]
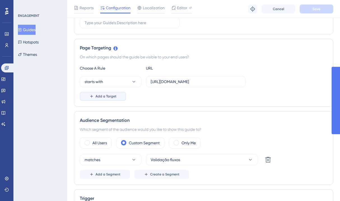
click at [107, 100] on button "Add a Target" at bounding box center [103, 96] width 46 height 9
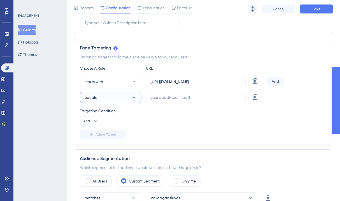
click at [123, 99] on button "equals" at bounding box center [111, 97] width 62 height 11
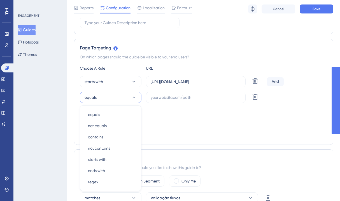
scroll to position [153, 0]
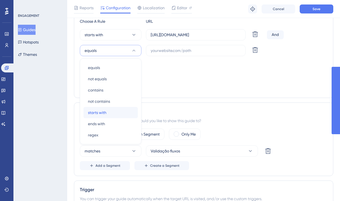
click at [103, 111] on span "starts with" at bounding box center [97, 112] width 19 height 7
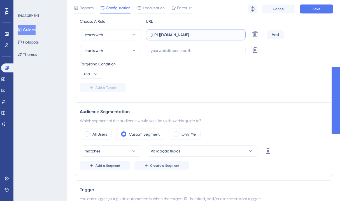
drag, startPoint x: 212, startPoint y: 36, endPoint x: 149, endPoint y: 33, distance: 62.6
click at [149, 33] on label "https://ipaas.totvs.app/project" at bounding box center [196, 34] width 100 height 11
click at [178, 52] on input "text" at bounding box center [196, 50] width 90 height 6
paste input "https://ipaas.totvs.app/project"
drag, startPoint x: 219, startPoint y: 52, endPoint x: 196, endPoint y: 50, distance: 23.0
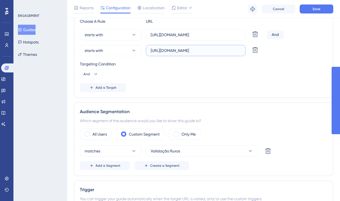
click at [196, 50] on input "https://ipaas.totvs.app/project" at bounding box center [196, 50] width 90 height 6
type input "https://ipaas.totvs.app/builder"
drag, startPoint x: 220, startPoint y: 33, endPoint x: 193, endPoint y: 34, distance: 27.2
click at [193, 34] on input "https://ipaas.totvs.app/project" at bounding box center [196, 35] width 90 height 6
type input "https://ipaas.totvs.app"
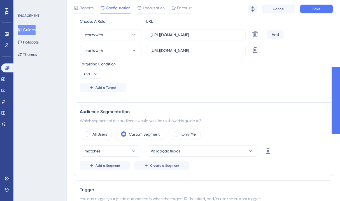
click at [313, 10] on span "Save" at bounding box center [317, 9] width 8 height 4
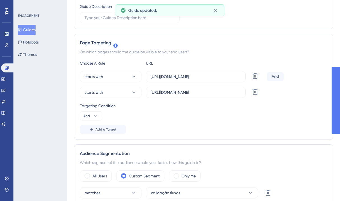
scroll to position [0, 0]
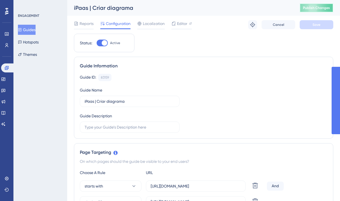
click at [319, 10] on span "Publish Changes" at bounding box center [316, 8] width 27 height 4
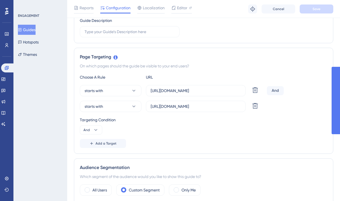
scroll to position [110, 0]
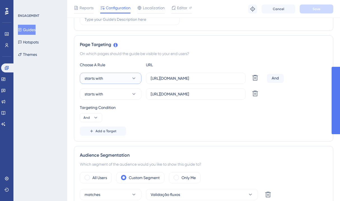
click at [117, 81] on button "starts with" at bounding box center [111, 78] width 62 height 11
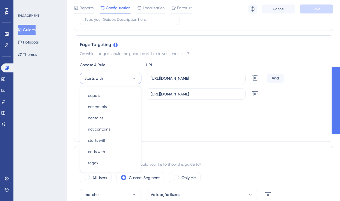
scroll to position [138, 0]
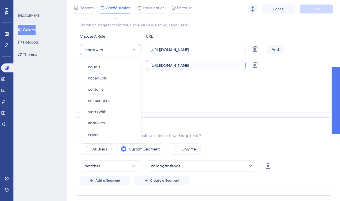
click at [212, 68] on input "https://ipaas.totvs.app/builder" at bounding box center [196, 65] width 90 height 6
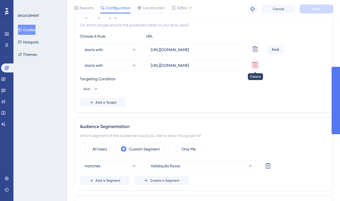
click at [255, 65] on icon at bounding box center [256, 65] width 6 height 6
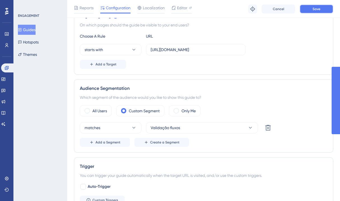
click at [322, 12] on button "Save" at bounding box center [317, 8] width 34 height 9
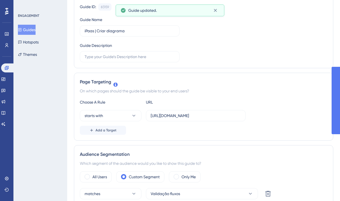
scroll to position [0, 0]
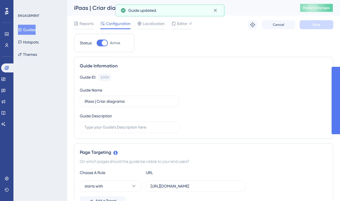
click at [318, 10] on button "Publish Changes" at bounding box center [317, 7] width 34 height 9
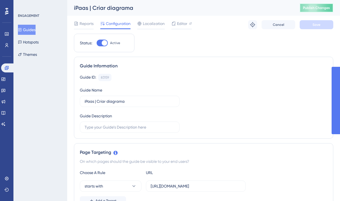
click at [317, 9] on span "Publish Changes" at bounding box center [316, 8] width 27 height 4
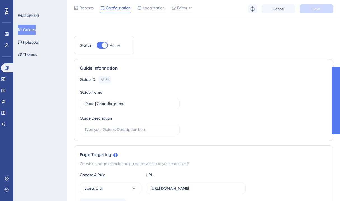
scroll to position [107, 0]
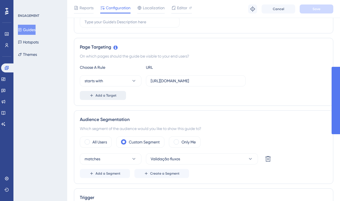
click at [116, 96] on button "Add a Target" at bounding box center [103, 95] width 46 height 9
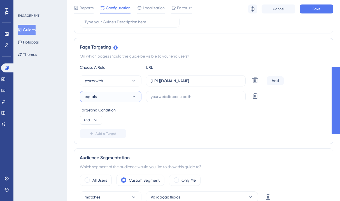
click at [124, 95] on button "equals" at bounding box center [111, 96] width 62 height 11
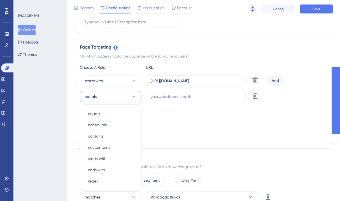
scroll to position [154, 0]
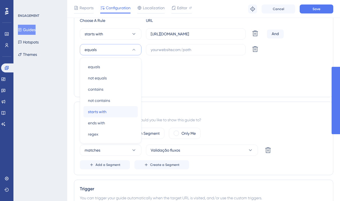
click at [111, 109] on div "starts with starts with" at bounding box center [110, 111] width 45 height 11
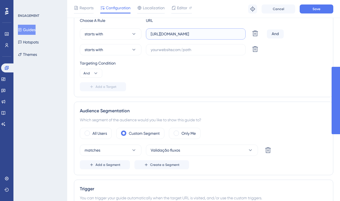
click at [162, 35] on input "https://ipaas.totvs.app" at bounding box center [196, 34] width 90 height 6
click at [162, 34] on input "https://ipaas.totvs.app" at bounding box center [196, 34] width 90 height 6
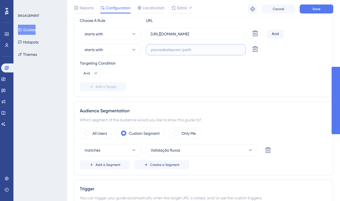
click at [176, 47] on input "text" at bounding box center [196, 50] width 90 height 6
paste input "https://ipaas.totvs.app"
type input "https://ipaas.totvs.app/builder"
click at [313, 10] on span "Save" at bounding box center [317, 9] width 8 height 4
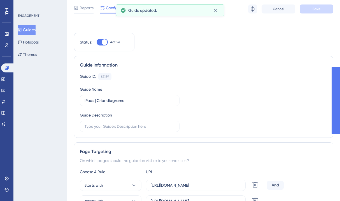
scroll to position [0, 0]
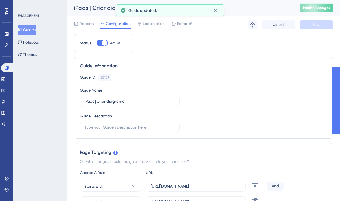
click at [313, 10] on span "Publish Changes" at bounding box center [316, 8] width 27 height 4
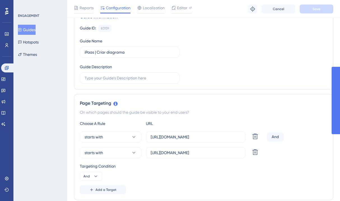
scroll to position [57, 0]
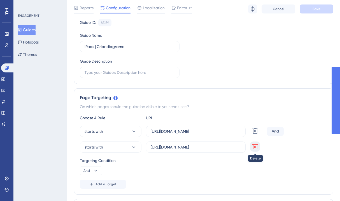
click at [257, 144] on icon at bounding box center [256, 147] width 6 height 6
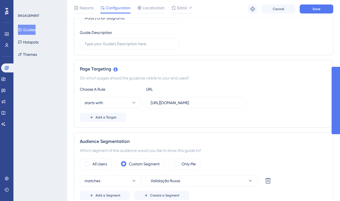
scroll to position [101, 0]
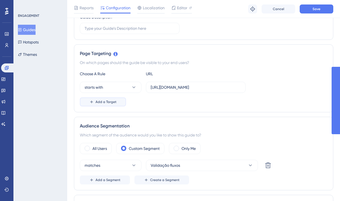
click at [111, 101] on span "Add a Target" at bounding box center [106, 102] width 21 height 4
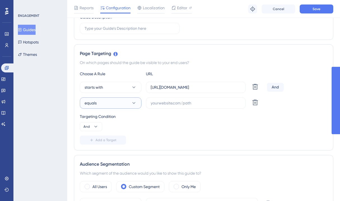
click at [109, 102] on button "equals" at bounding box center [111, 102] width 62 height 11
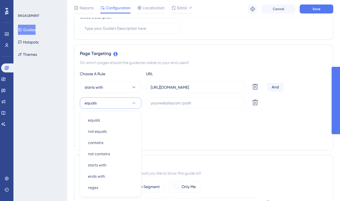
scroll to position [154, 0]
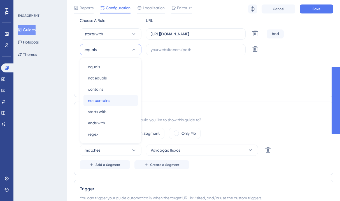
click at [105, 97] on div "not contains not contains" at bounding box center [110, 100] width 45 height 11
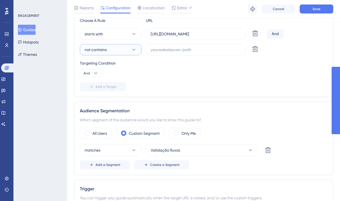
click at [100, 50] on span "not contains" at bounding box center [96, 49] width 22 height 7
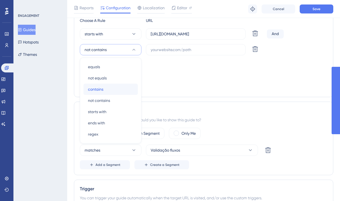
click at [102, 89] on span "contains" at bounding box center [95, 89] width 15 height 7
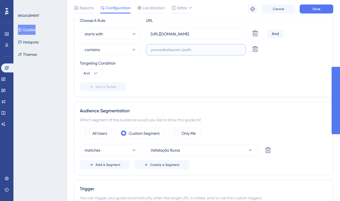
click at [160, 47] on input "text" at bounding box center [196, 50] width 90 height 6
drag, startPoint x: 166, startPoint y: 47, endPoint x: 165, endPoint y: 51, distance: 4.2
click at [156, 49] on input "/builder" at bounding box center [196, 50] width 90 height 6
click at [171, 51] on input "/builder" at bounding box center [196, 50] width 90 height 6
drag, startPoint x: 169, startPoint y: 50, endPoint x: 153, endPoint y: 48, distance: 15.8
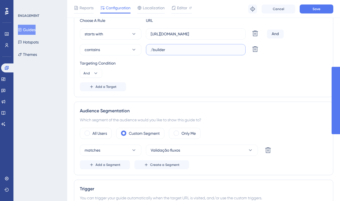
click at [153, 48] on input "/builder" at bounding box center [196, 50] width 90 height 6
type input "/project"
click at [98, 83] on button "Add a Target" at bounding box center [103, 86] width 46 height 9
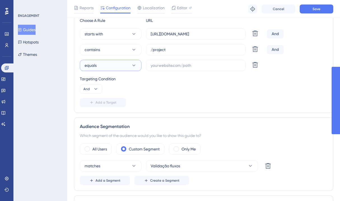
click at [122, 65] on button "equals" at bounding box center [111, 65] width 62 height 11
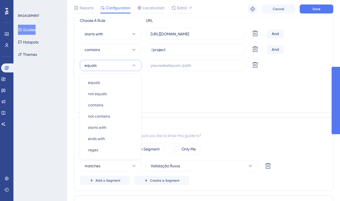
scroll to position [170, 0]
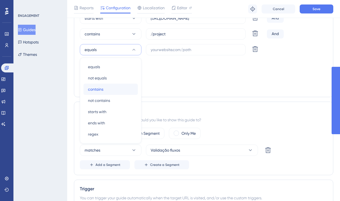
click at [107, 85] on div "contains contains" at bounding box center [110, 89] width 45 height 11
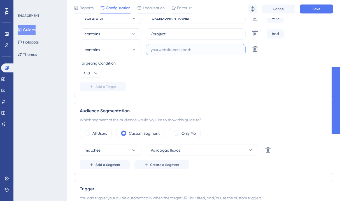
click at [159, 48] on input "text" at bounding box center [196, 50] width 90 height 6
type input "/builder"
click at [161, 68] on div "Targeting Condition And" at bounding box center [204, 69] width 248 height 18
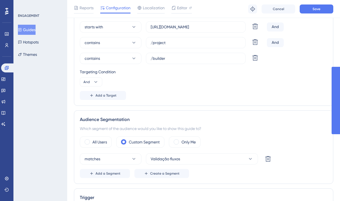
scroll to position [161, 0]
click at [317, 11] on span "Save" at bounding box center [317, 9] width 8 height 4
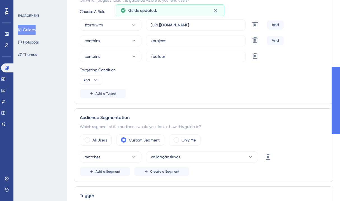
scroll to position [0, 0]
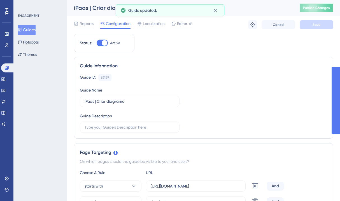
click at [324, 8] on button "Publish Changes" at bounding box center [317, 7] width 34 height 9
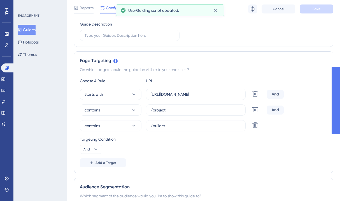
scroll to position [124, 0]
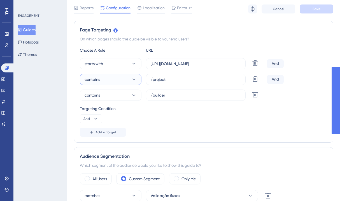
click at [108, 76] on button "contains" at bounding box center [111, 79] width 62 height 11
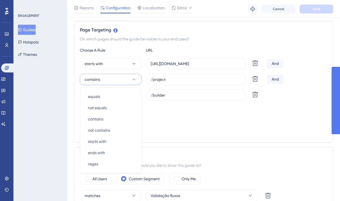
scroll to position [154, 0]
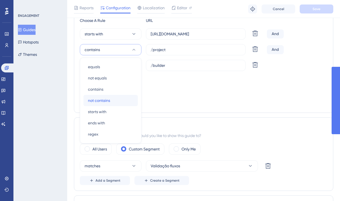
click at [105, 97] on span "not contains" at bounding box center [99, 100] width 22 height 7
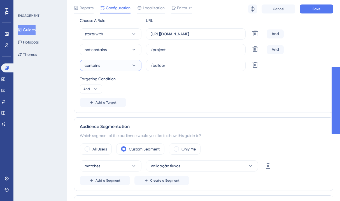
click at [117, 66] on button "contains" at bounding box center [111, 65] width 62 height 11
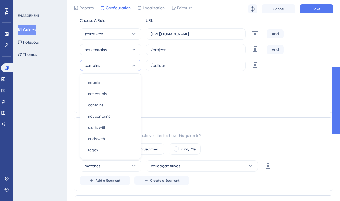
scroll to position [170, 0]
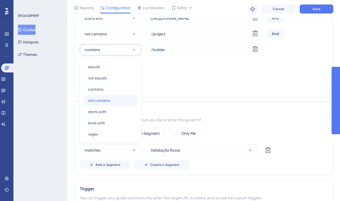
click at [100, 97] on span "not contains" at bounding box center [99, 100] width 22 height 7
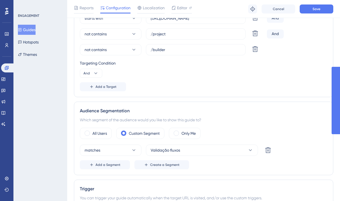
click at [233, 71] on div "Targeting Condition And" at bounding box center [204, 69] width 248 height 18
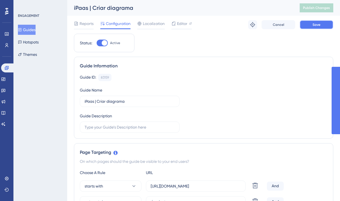
click at [310, 23] on button "Save" at bounding box center [317, 24] width 34 height 9
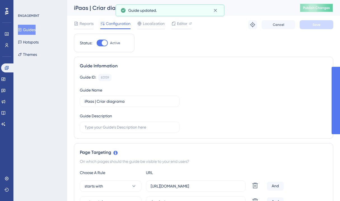
click at [320, 9] on span "Publish Changes" at bounding box center [316, 8] width 27 height 4
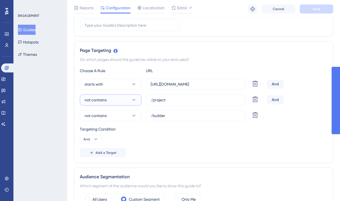
click at [119, 99] on button "not contains" at bounding box center [111, 99] width 62 height 11
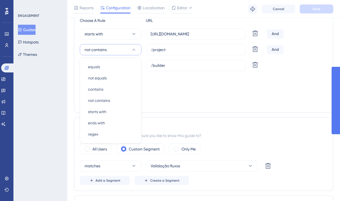
click at [191, 92] on div "Targeting Condition And" at bounding box center [204, 84] width 248 height 18
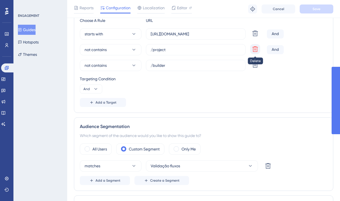
click at [258, 50] on icon at bounding box center [255, 49] width 7 height 7
type input "/builder"
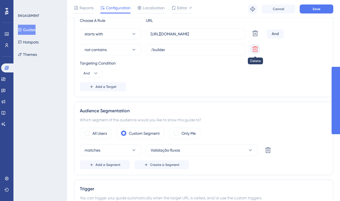
click at [258, 50] on icon at bounding box center [255, 49] width 7 height 7
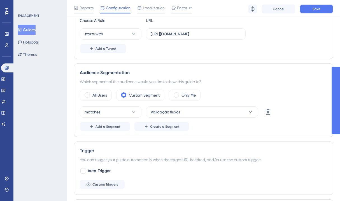
click at [308, 11] on button "Save" at bounding box center [317, 8] width 34 height 9
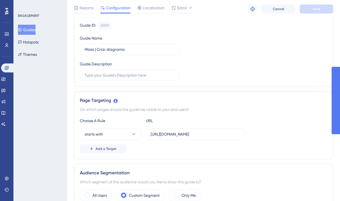
scroll to position [58, 0]
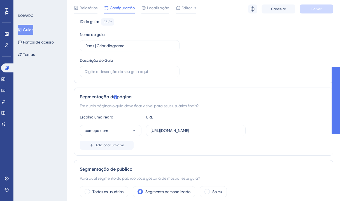
click at [237, 50] on div "ID do guia: 83159 Cópia Nome do guia iPaas | Criar diagrama Descrição do Guia" at bounding box center [204, 47] width 248 height 59
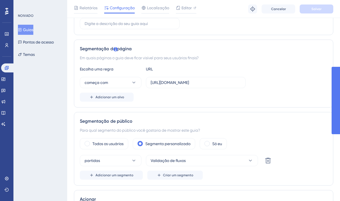
scroll to position [109, 0]
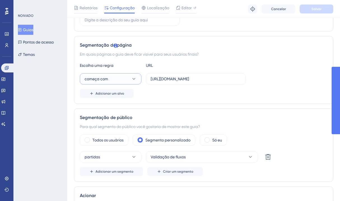
click at [131, 78] on button "começa com" at bounding box center [111, 78] width 62 height 11
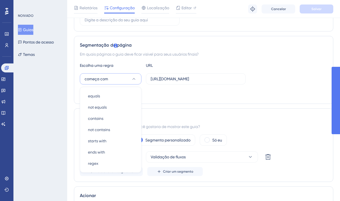
scroll to position [138, 0]
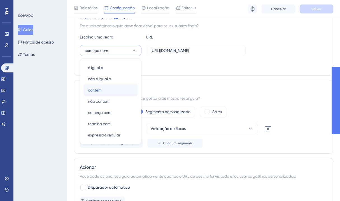
click at [117, 94] on div "contém contém" at bounding box center [110, 89] width 45 height 11
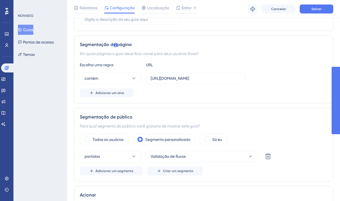
scroll to position [94, 0]
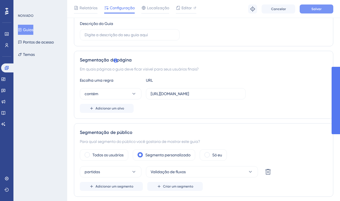
click at [312, 9] on font "Salvar" at bounding box center [317, 9] width 10 height 4
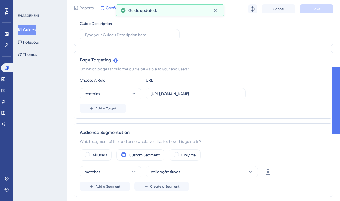
click at [246, 51] on div "Page Targeting On which pages should the guide be visible to your end users? Ch…" at bounding box center [204, 85] width 260 height 68
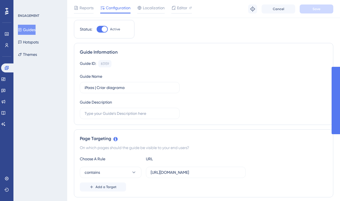
scroll to position [0, 0]
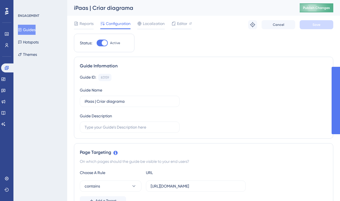
click at [310, 9] on button "Publish Changes" at bounding box center [317, 7] width 34 height 9
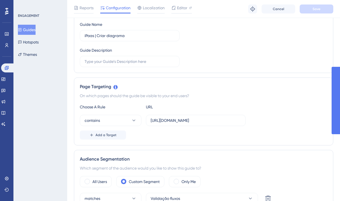
scroll to position [87, 0]
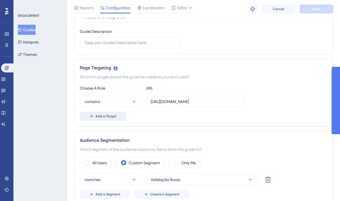
click at [111, 119] on button "Add a Target" at bounding box center [103, 116] width 46 height 9
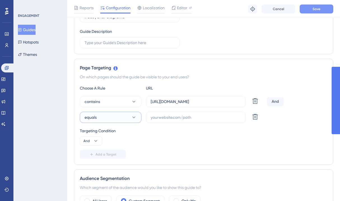
click at [110, 118] on button "equals" at bounding box center [111, 117] width 62 height 11
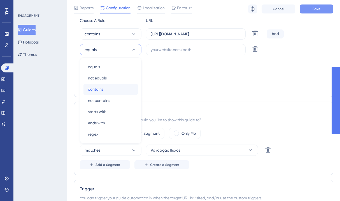
click at [103, 88] on span "contains" at bounding box center [95, 89] width 15 height 7
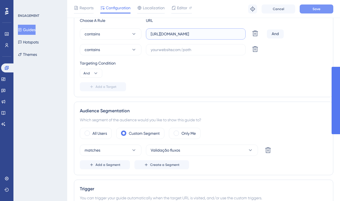
click at [189, 36] on input "https://ipaas.totvs.app" at bounding box center [196, 34] width 90 height 6
click at [179, 44] on label at bounding box center [196, 49] width 100 height 11
click at [179, 47] on input "text" at bounding box center [196, 50] width 90 height 6
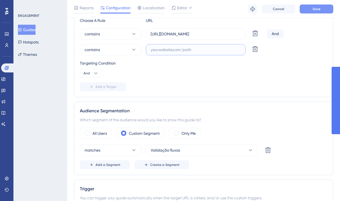
paste input "https://ipaas.totvs.app"
type input "https://ipaas.totvs.app/builder"
click at [315, 13] on button "Save" at bounding box center [317, 8] width 34 height 9
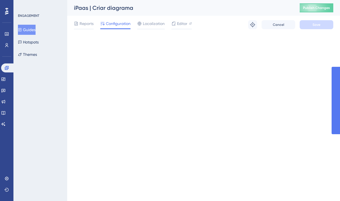
scroll to position [0, 0]
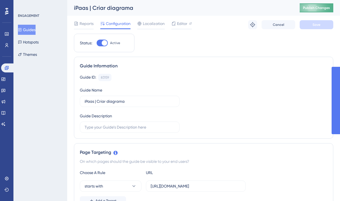
click at [321, 9] on span "Publish Changes" at bounding box center [316, 8] width 27 height 4
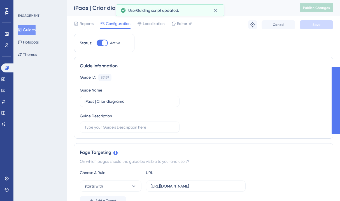
scroll to position [147, 0]
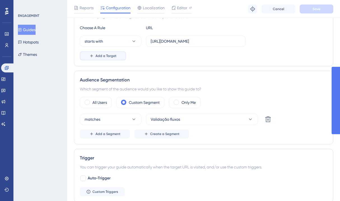
click at [106, 58] on button "Add a Target" at bounding box center [103, 55] width 46 height 9
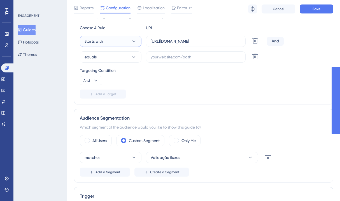
click at [118, 44] on button "starts with" at bounding box center [111, 41] width 62 height 11
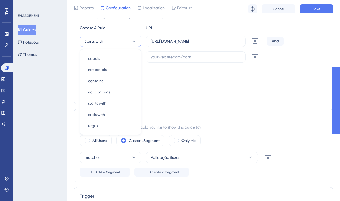
scroll to position [138, 0]
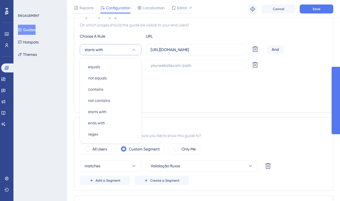
click at [190, 96] on div "Choose A Rule URL starts with equals equals not equals not equals contains cont…" at bounding box center [204, 70] width 248 height 74
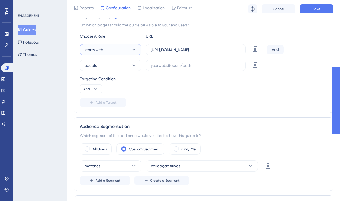
click at [114, 51] on button "starts with" at bounding box center [111, 49] width 62 height 11
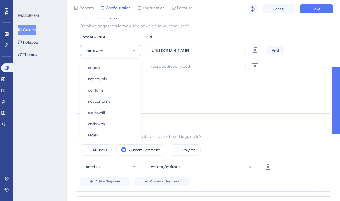
click at [151, 82] on div "Targeting Condition" at bounding box center [204, 79] width 248 height 7
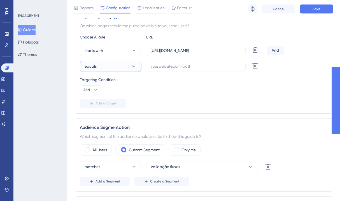
click at [130, 70] on button "equals" at bounding box center [111, 66] width 62 height 11
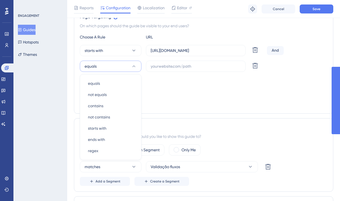
scroll to position [154, 0]
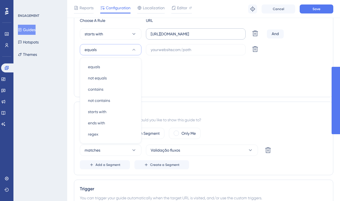
click at [172, 38] on label "https://ipaas.totvs.app" at bounding box center [196, 33] width 100 height 11
click at [172, 37] on input "https://ipaas.totvs.app" at bounding box center [196, 34] width 90 height 6
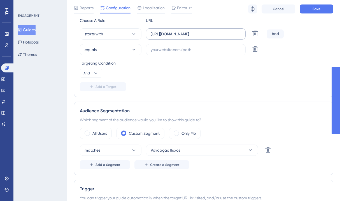
click at [172, 38] on label "https://ipaas.totvs.app" at bounding box center [196, 33] width 100 height 11
click at [172, 37] on input "https://ipaas.totvs.app" at bounding box center [196, 34] width 90 height 6
click at [172, 38] on label "https://ipaas.totvs.app" at bounding box center [196, 33] width 100 height 11
click at [172, 37] on input "https://ipaas.totvs.app" at bounding box center [196, 34] width 90 height 6
click at [172, 38] on label "https://ipaas.totvs.app" at bounding box center [196, 33] width 100 height 11
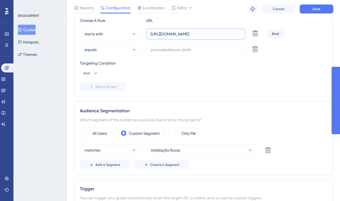
click at [172, 37] on input "https://ipaas.totvs.app" at bounding box center [196, 34] width 90 height 6
click at [173, 35] on input "https://ipaas.totvs.app" at bounding box center [196, 34] width 90 height 6
click at [172, 35] on input "https://ipaas.totvs.app" at bounding box center [196, 34] width 90 height 6
click at [172, 48] on input "text" at bounding box center [196, 50] width 90 height 6
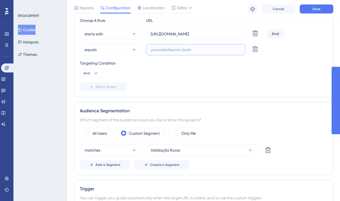
paste input "https://ipaas.totvs.app"
type input "https://ipaas.totvs.app/builder"
click at [121, 47] on button "equals" at bounding box center [111, 49] width 62 height 11
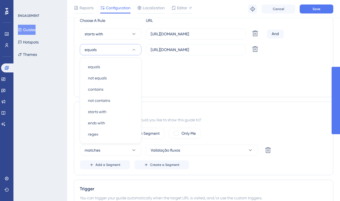
click at [176, 78] on div "Choose A Rule URL starts with https://ipaas.totvs.app Delete And equals equals …" at bounding box center [204, 54] width 248 height 74
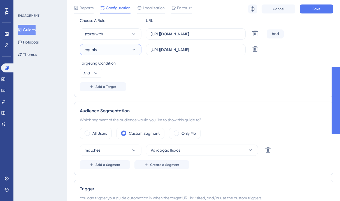
click at [112, 49] on button "equals" at bounding box center [111, 49] width 62 height 11
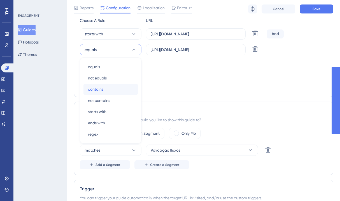
click at [112, 90] on div "contains contains" at bounding box center [110, 89] width 45 height 11
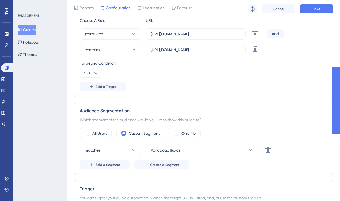
click at [320, 9] on span "Save" at bounding box center [317, 9] width 8 height 4
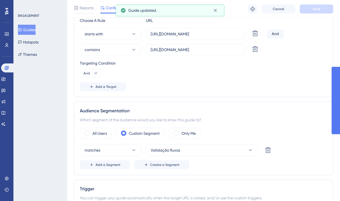
scroll to position [0, 0]
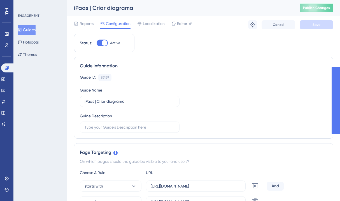
click at [319, 7] on span "Publish Changes" at bounding box center [316, 8] width 27 height 4
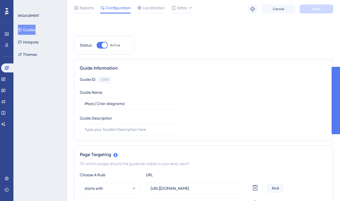
scroll to position [44, 0]
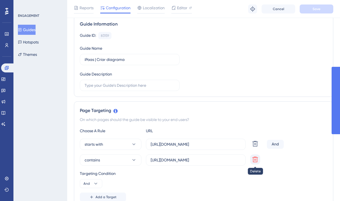
click at [257, 159] on icon at bounding box center [256, 159] width 6 height 6
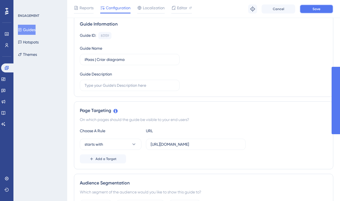
click at [316, 10] on span "Save" at bounding box center [317, 9] width 8 height 4
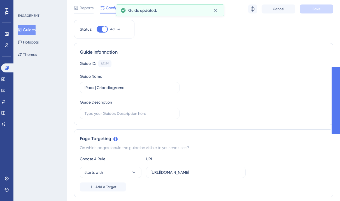
scroll to position [0, 0]
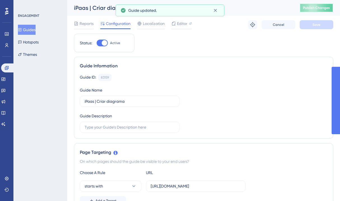
click at [314, 9] on span "Publish Changes" at bounding box center [316, 8] width 27 height 4
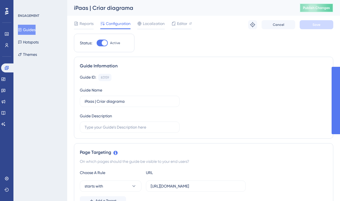
click at [311, 6] on span "Publish Changes" at bounding box center [316, 8] width 27 height 4
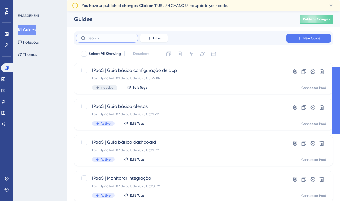
click at [116, 37] on input "text" at bounding box center [110, 38] width 45 height 4
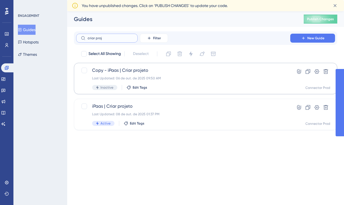
type input "criar proj"
click at [162, 82] on div "Copy - iPaas | Criar projeto Last Updated: 06 de out. de 2025 09:50 AM Inactive…" at bounding box center [183, 78] width 182 height 23
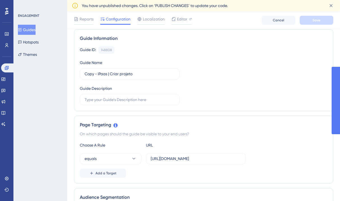
scroll to position [64, 0]
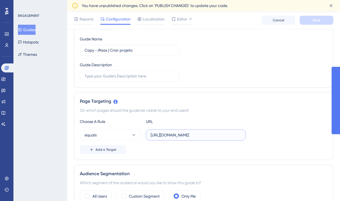
click at [174, 133] on input "[URL][DOMAIN_NAME]" at bounding box center [196, 135] width 90 height 6
click at [206, 116] on div "Page Targeting On which pages should the guide be visible to your end users? Ch…" at bounding box center [204, 126] width 260 height 68
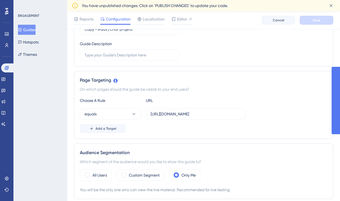
scroll to position [0, 0]
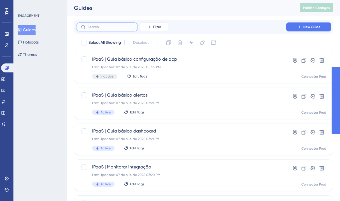
click at [115, 26] on input "text" at bounding box center [110, 27] width 45 height 4
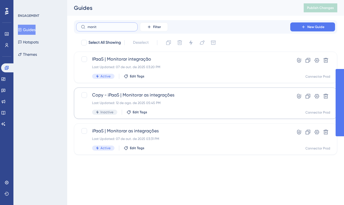
type input "monit"
click at [161, 105] on div "Copy - iPaaS | Monitorar as integrações Last Updated: 12 de ago. de 2025 05:45 …" at bounding box center [183, 103] width 182 height 23
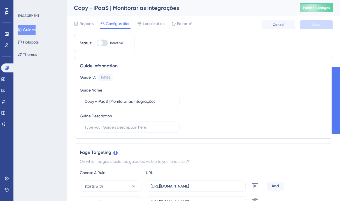
scroll to position [103, 0]
click at [32, 27] on button "Guides" at bounding box center [27, 30] width 18 height 10
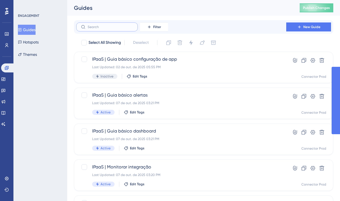
click at [115, 26] on input "text" at bounding box center [110, 27] width 45 height 4
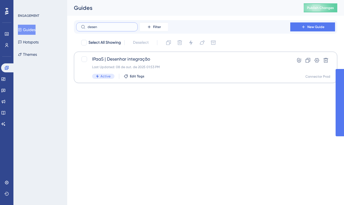
type input "desen"
click at [124, 71] on div "IPaaS | Desenhar integração Last Updated: [DATE] 01:53 PM Active Edit Tags" at bounding box center [183, 67] width 182 height 23
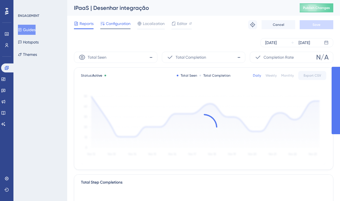
click at [120, 26] on span "Configuration" at bounding box center [118, 23] width 25 height 7
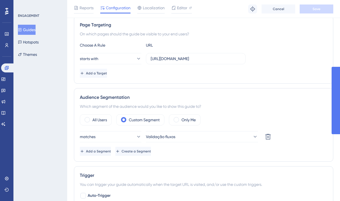
scroll to position [82, 0]
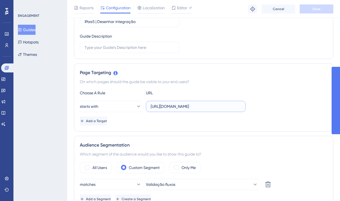
click at [219, 106] on input "[URL][DOMAIN_NAME]" at bounding box center [196, 106] width 90 height 6
drag, startPoint x: 226, startPoint y: 106, endPoint x: 194, endPoint y: 106, distance: 32.8
click at [194, 106] on input "[URL][DOMAIN_NAME]" at bounding box center [196, 106] width 90 height 6
click at [207, 120] on div "Add a Target" at bounding box center [204, 120] width 248 height 9
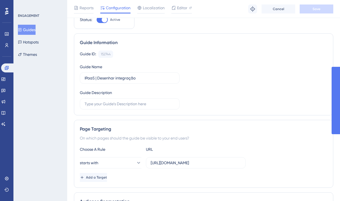
scroll to position [0, 0]
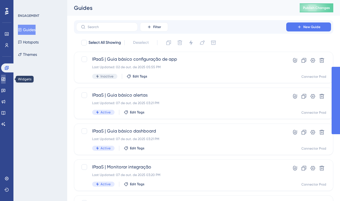
click at [6, 80] on icon at bounding box center [3, 79] width 4 height 4
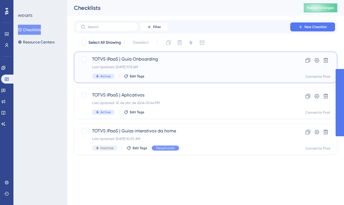
click at [164, 63] on div "TOTVS iPaaS | Guia Onboarding Last Updated: [DATE] 11:13 AM Active Edit Tags" at bounding box center [183, 67] width 182 height 23
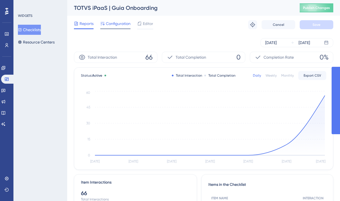
click at [112, 25] on span "Configuration" at bounding box center [118, 23] width 25 height 7
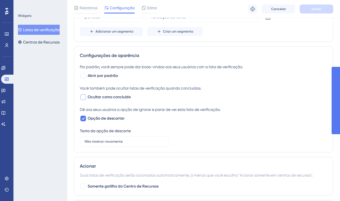
click at [86, 97] on div at bounding box center [83, 97] width 7 height 7
checkbox input "true"
click at [154, 88] on font "Você também pode ocultar listas de verificação quando concluídas." at bounding box center [141, 88] width 122 height 4
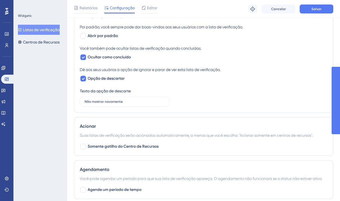
scroll to position [389, 0]
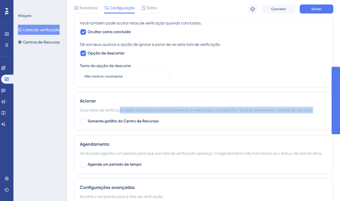
drag, startPoint x: 168, startPoint y: 109, endPoint x: 318, endPoint y: 113, distance: 150.8
click at [318, 113] on div "Suas listas de verificação serão acionadas automaticamente, a menos que você es…" at bounding box center [204, 110] width 248 height 7
click at [188, 114] on div "Acionar Suas listas de verificação serão acionadas automaticamente, a menos que…" at bounding box center [204, 111] width 260 height 39
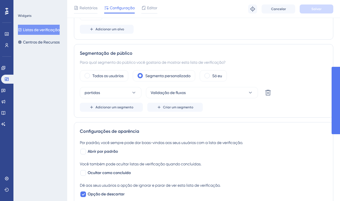
scroll to position [277, 0]
